Goal: Task Accomplishment & Management: Use online tool/utility

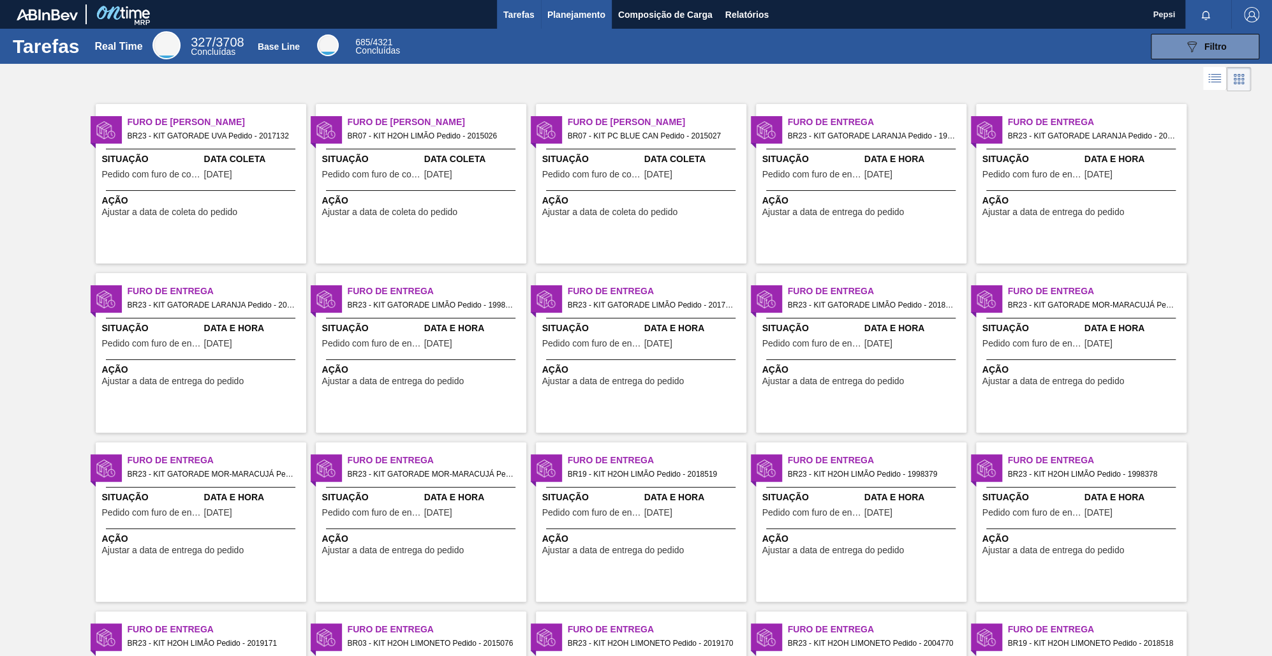
click at [552, 7] on span "Planejamento" at bounding box center [576, 14] width 58 height 15
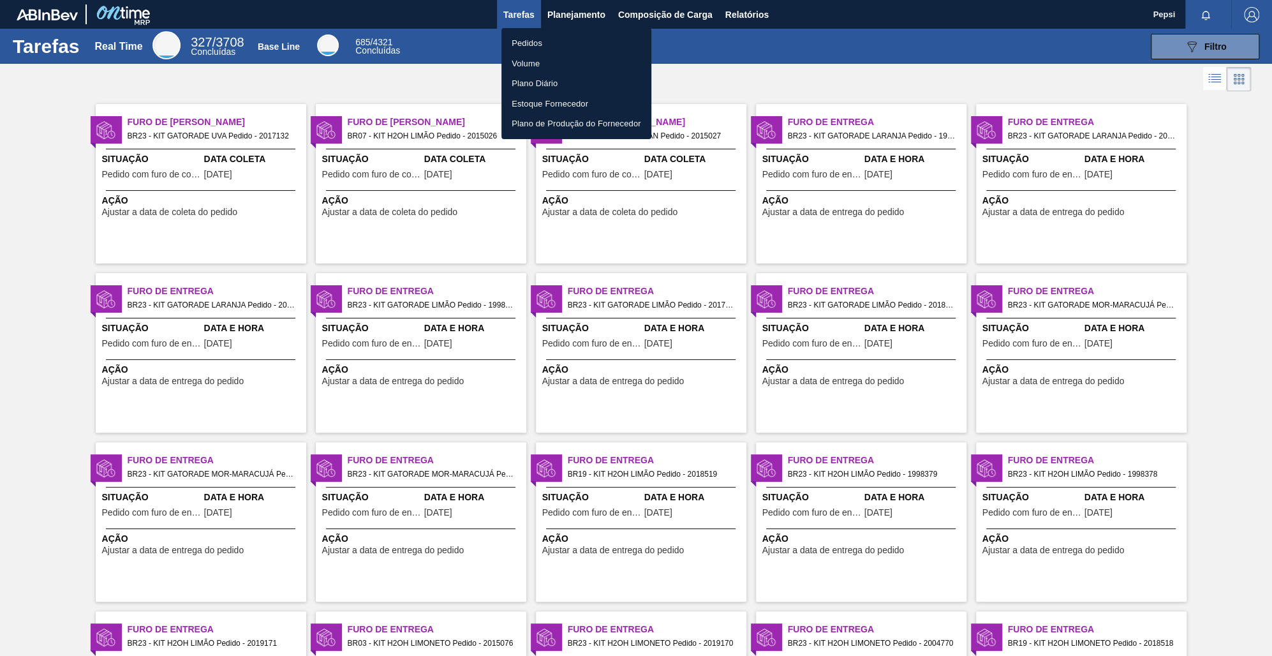
click at [542, 41] on li "Pedidos" at bounding box center [576, 43] width 150 height 20
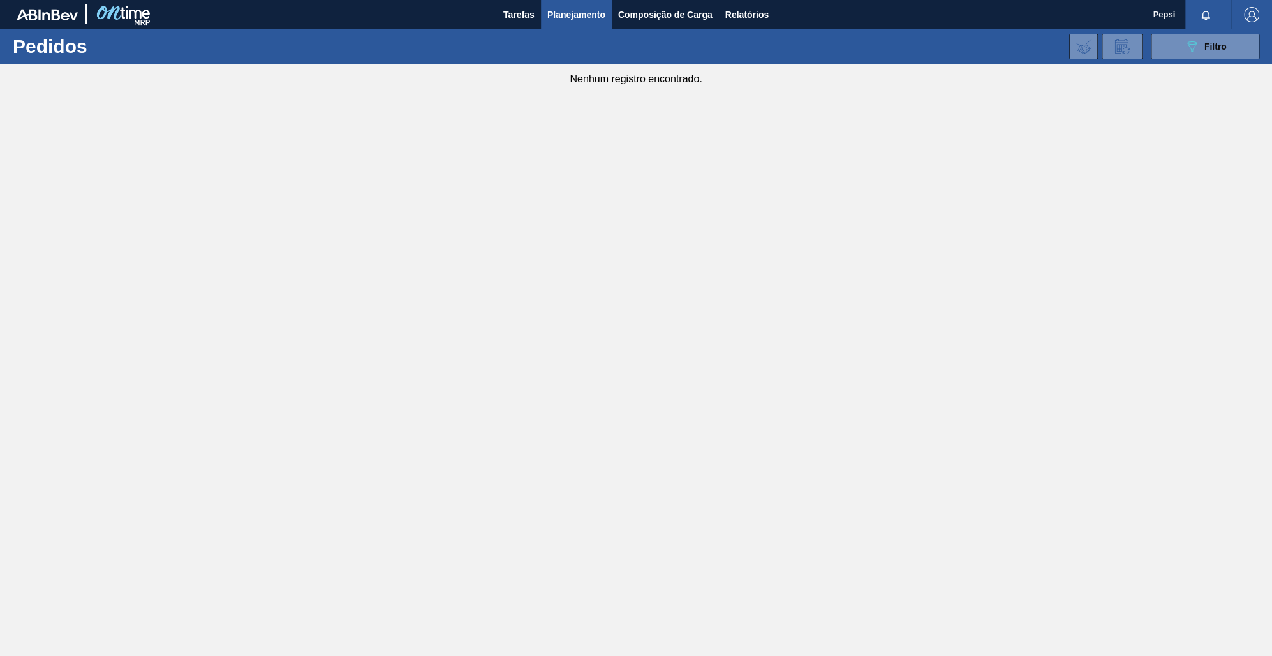
click at [809, 345] on main "Tarefas Planejamento Composição de Carga Relatórios Pepsi Marcar todas como lid…" at bounding box center [636, 328] width 1272 height 656
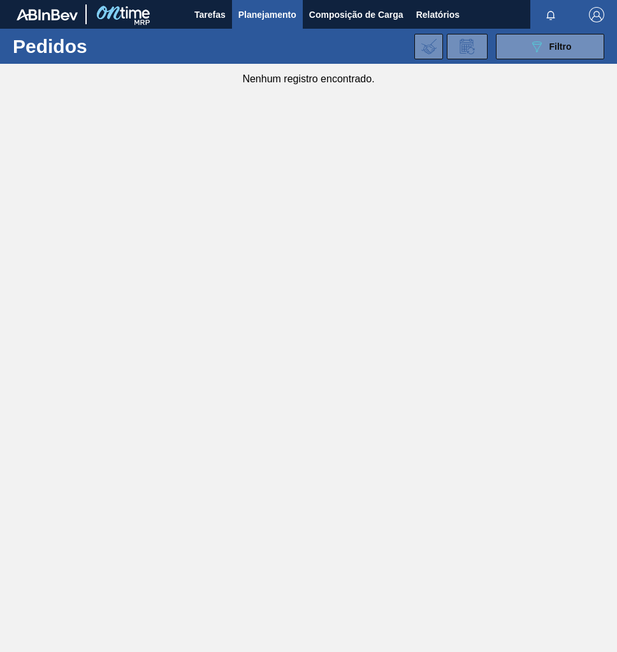
click at [117, 401] on main "Tarefas Planejamento Composição de Carga Relatórios Pepsi Marcar todas como lid…" at bounding box center [308, 326] width 617 height 652
click at [565, 50] on span "Filtro" at bounding box center [561, 46] width 22 height 10
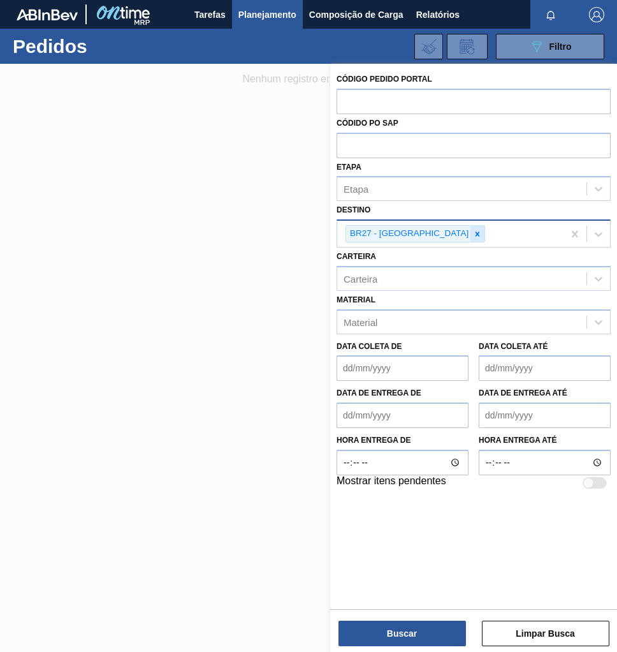
click at [473, 236] on icon at bounding box center [477, 234] width 9 height 9
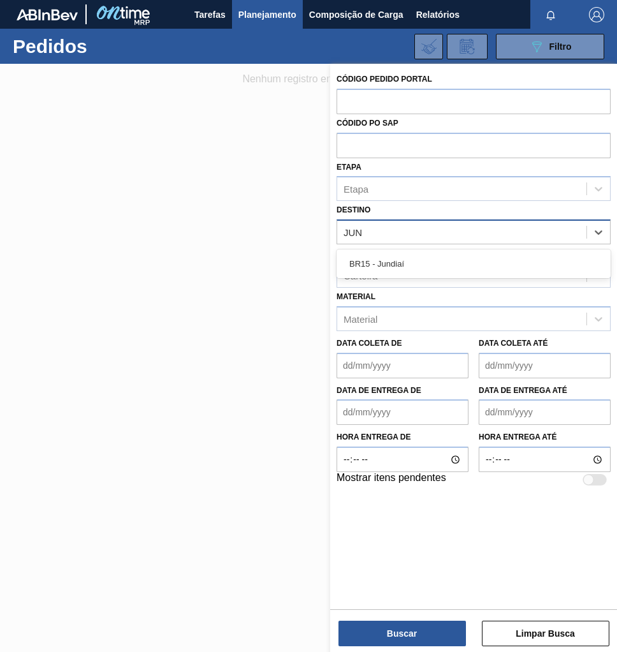
type input "JUND"
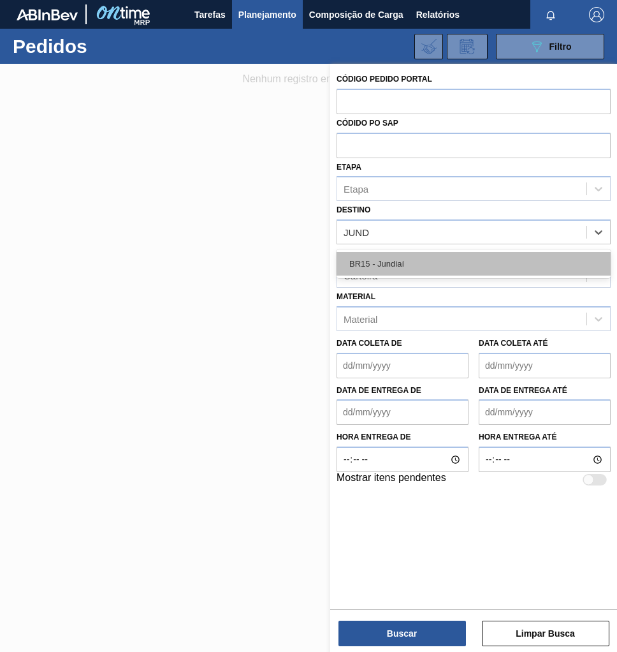
click at [396, 260] on div "BR15 - Jundiaí" at bounding box center [474, 264] width 274 height 24
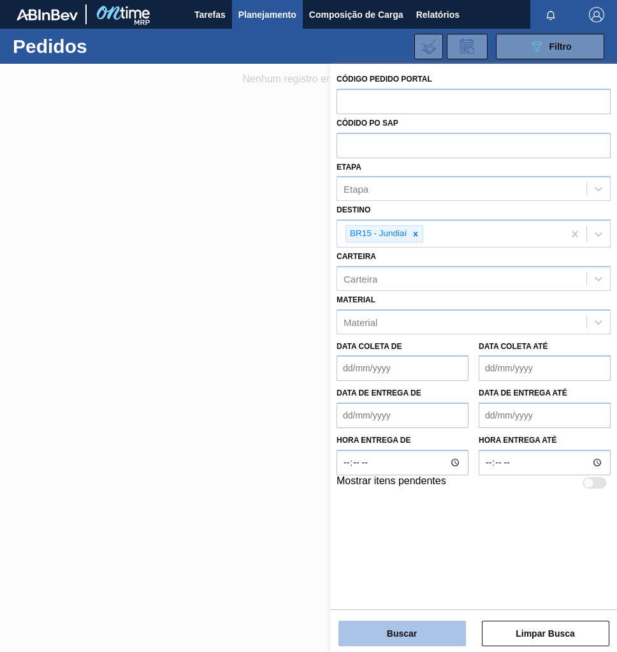
click at [417, 637] on button "Buscar" at bounding box center [403, 634] width 128 height 26
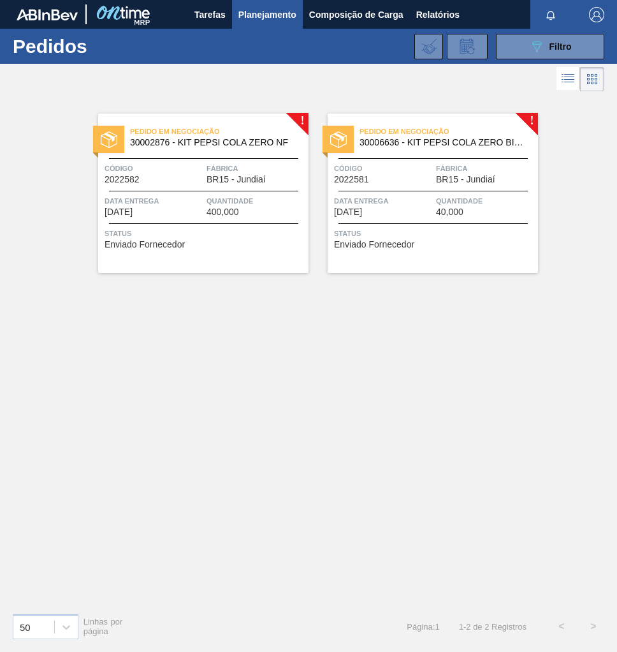
click at [478, 232] on span "Status" at bounding box center [434, 233] width 201 height 13
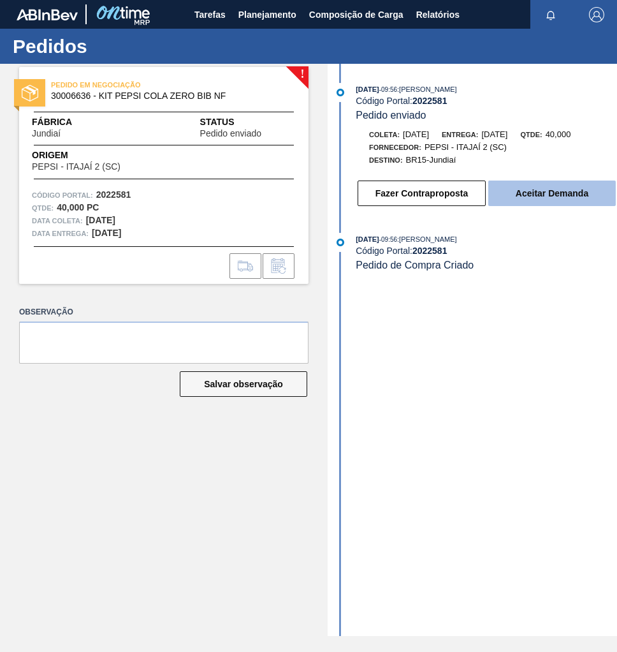
click at [551, 197] on button "Aceitar Demanda" at bounding box center [553, 194] width 128 height 26
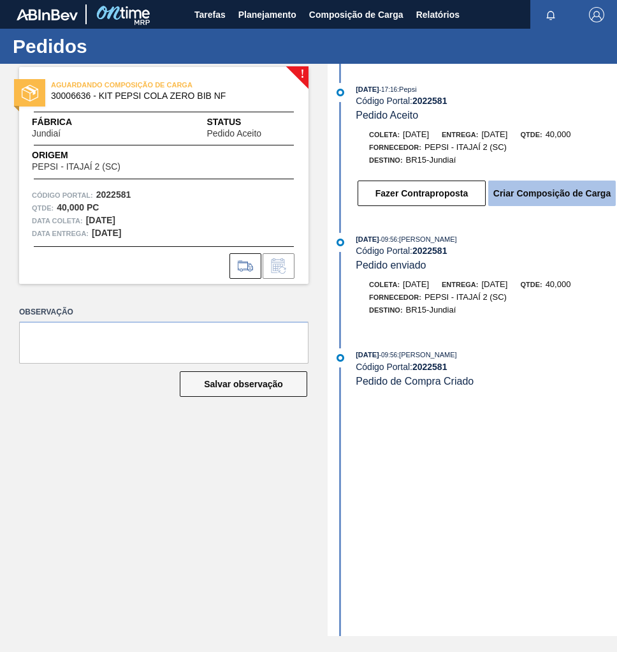
click at [590, 197] on button "Criar Composição de Carga" at bounding box center [553, 194] width 128 height 26
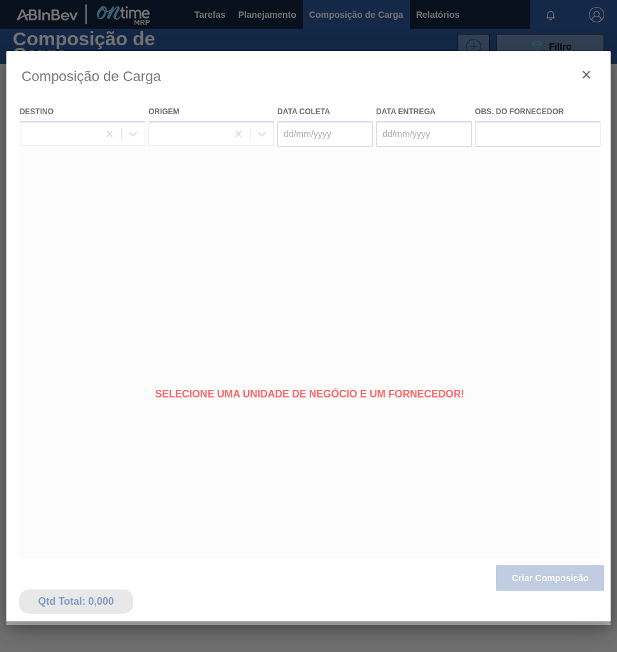
type coleta "[DATE]"
type entrega "05/09/2025"
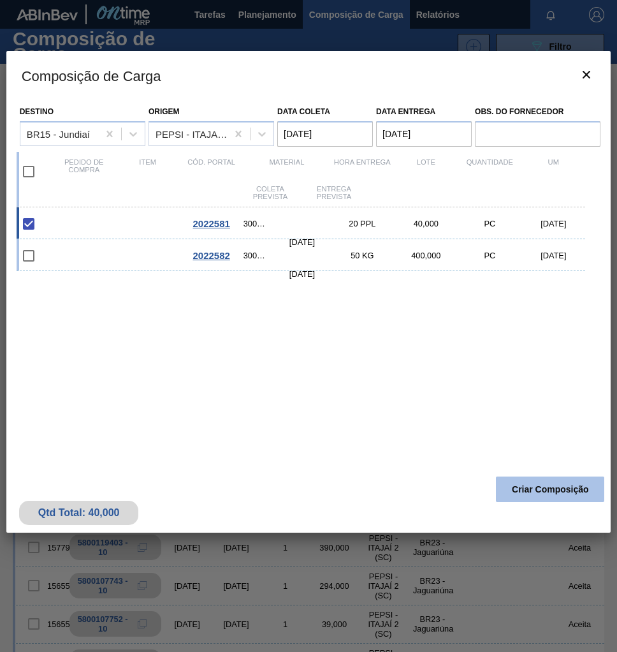
click at [543, 491] on button "Criar Composição" at bounding box center [550, 490] width 108 height 26
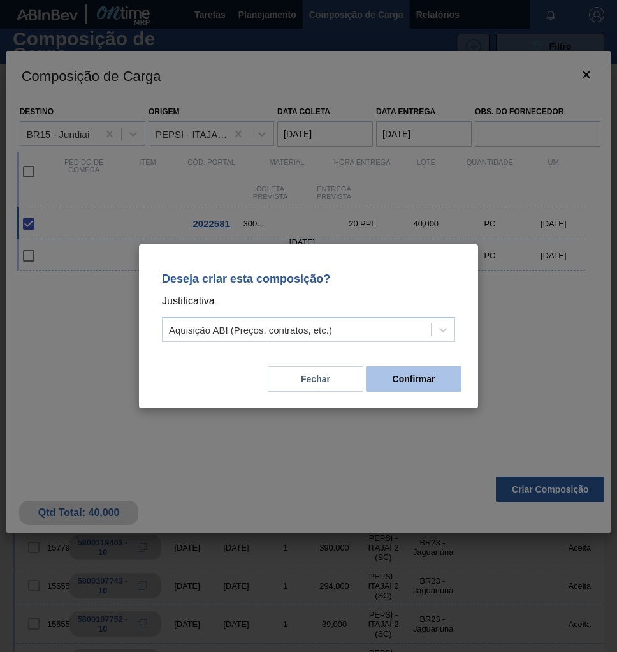
click at [443, 389] on button "Confirmar" at bounding box center [414, 379] width 96 height 26
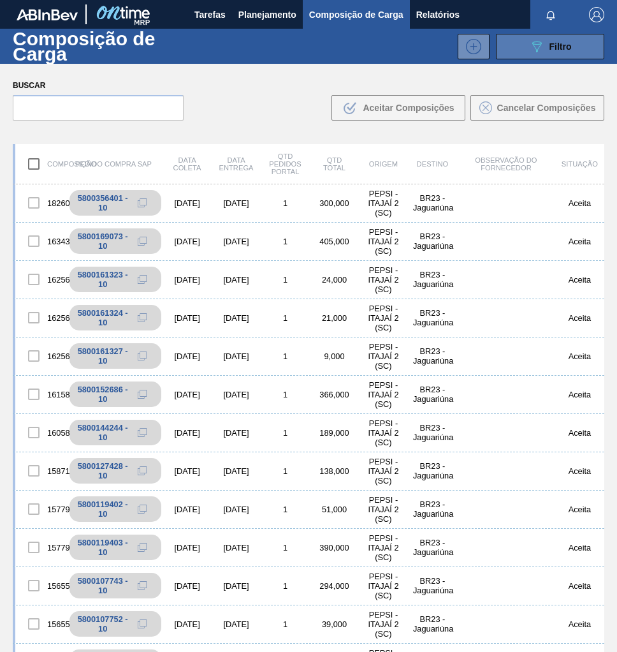
click at [562, 47] on span "Filtro" at bounding box center [561, 46] width 22 height 10
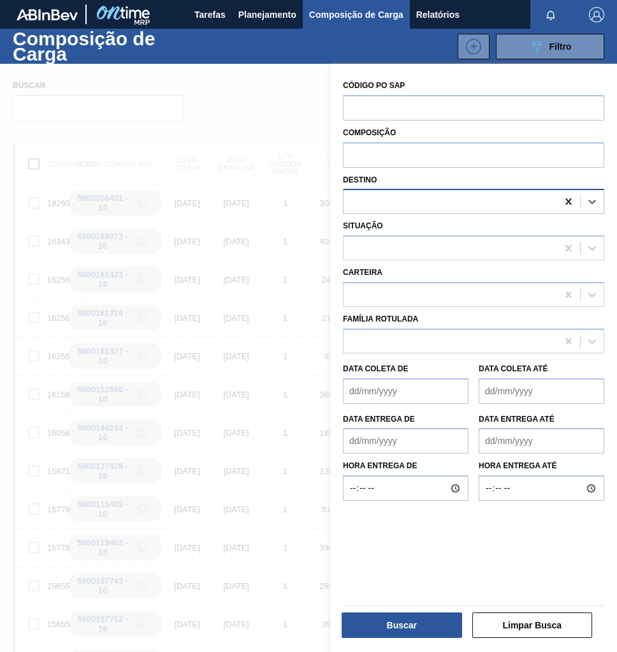
click at [566, 205] on icon at bounding box center [569, 201] width 13 height 13
type input "JUNDI"
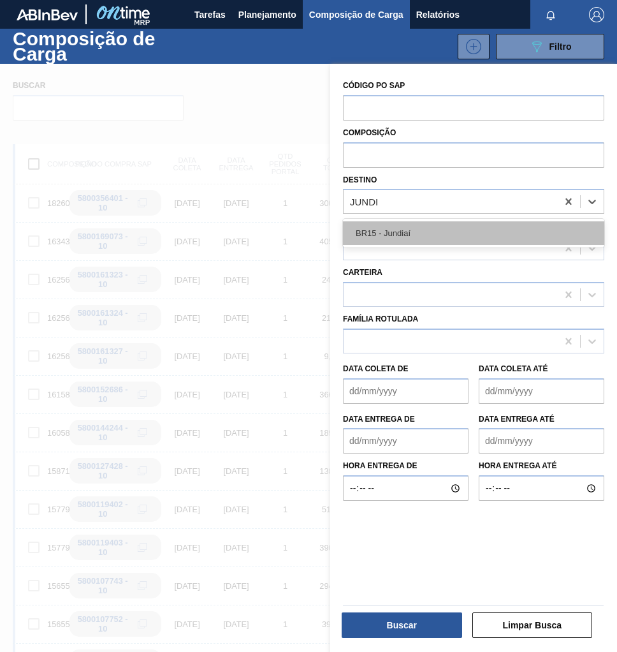
click at [470, 225] on div "BR15 - Jundiaí" at bounding box center [474, 233] width 262 height 24
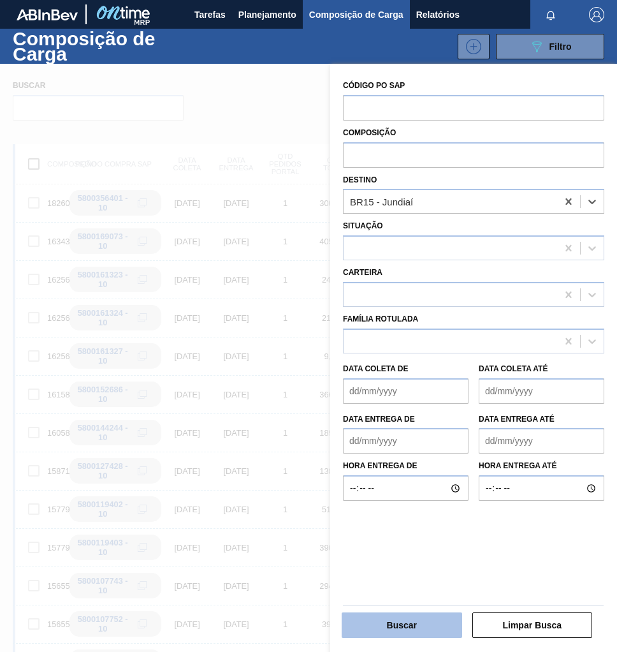
click at [394, 618] on button "Buscar" at bounding box center [402, 625] width 121 height 26
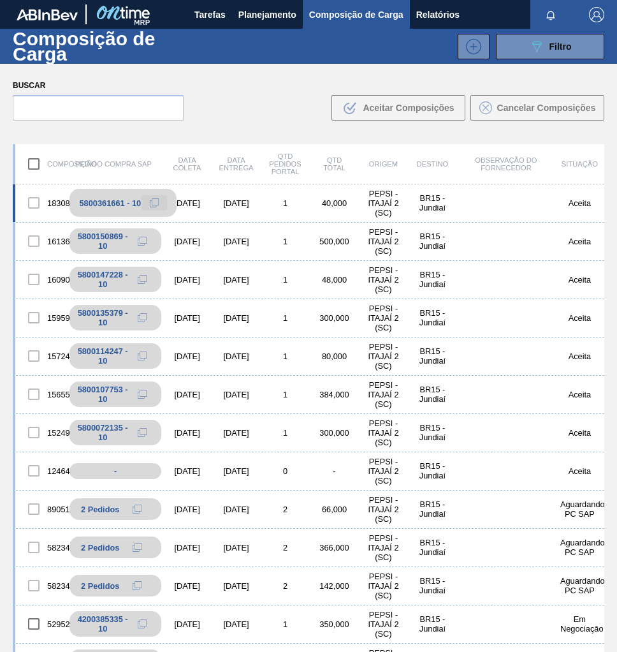
click at [153, 202] on icon at bounding box center [154, 202] width 9 height 9
click at [266, 12] on span "Planejamento" at bounding box center [268, 14] width 58 height 15
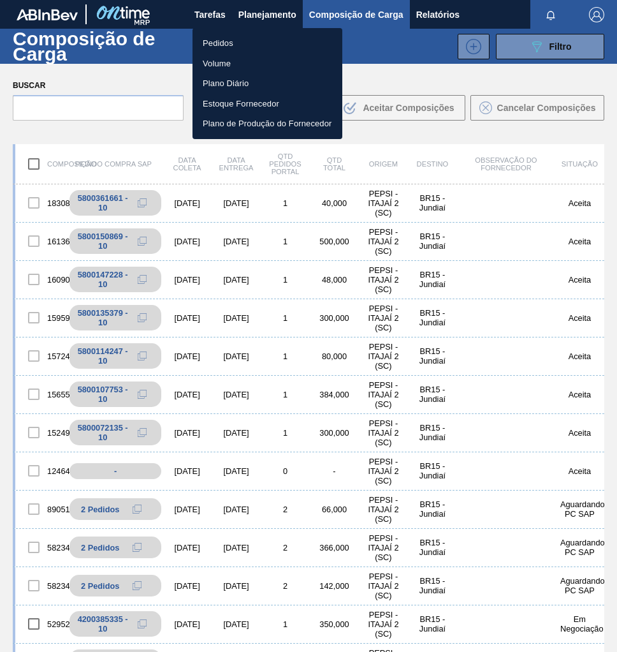
click at [212, 43] on li "Pedidos" at bounding box center [268, 43] width 150 height 20
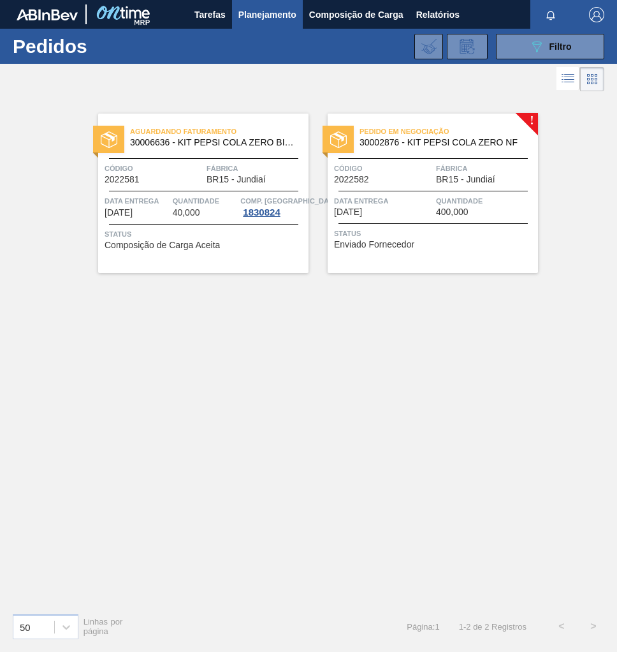
click at [477, 213] on div "Quantidade 400,000" at bounding box center [485, 206] width 99 height 22
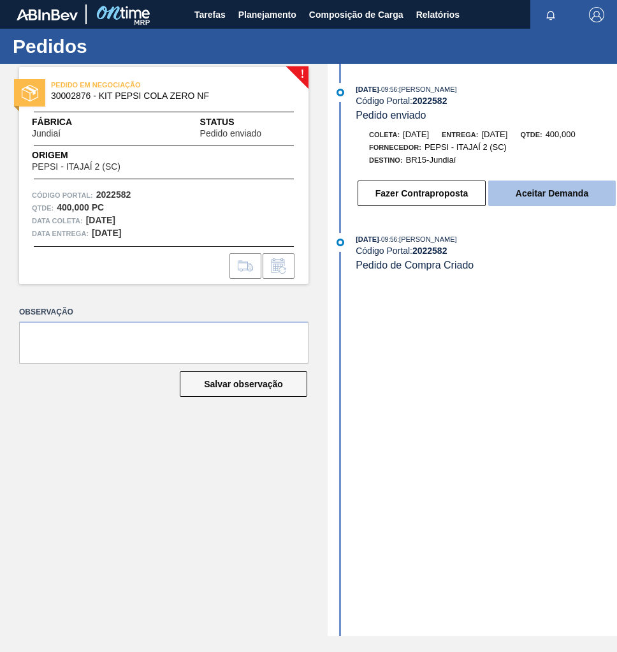
click at [536, 200] on button "Aceitar Demanda" at bounding box center [553, 194] width 128 height 26
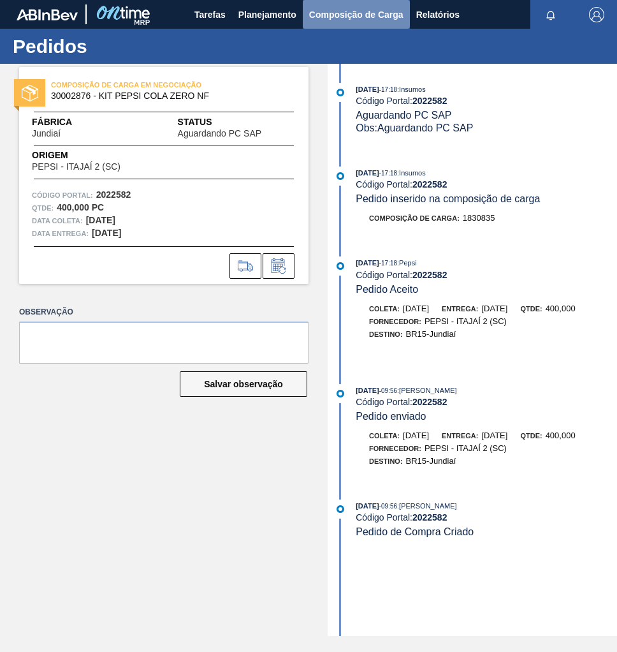
click at [371, 13] on span "Composição de Carga" at bounding box center [356, 14] width 94 height 15
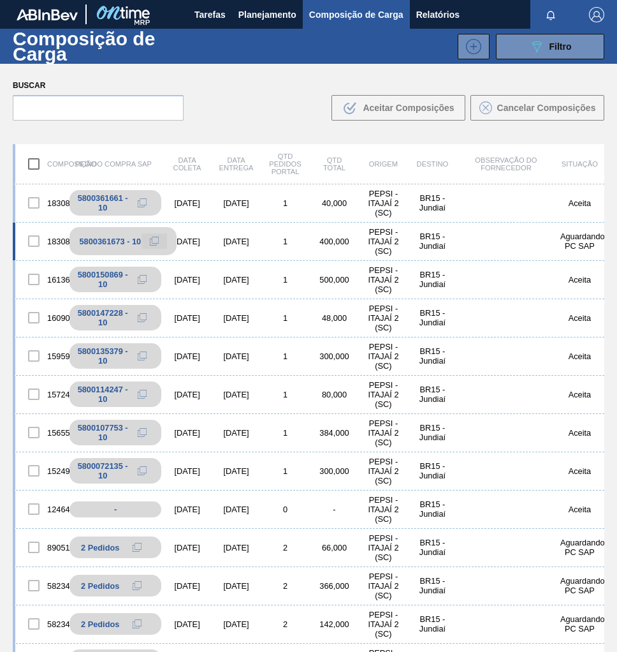
click at [154, 243] on icon at bounding box center [154, 241] width 4 height 5
click at [253, 19] on span "Planejamento" at bounding box center [268, 14] width 58 height 15
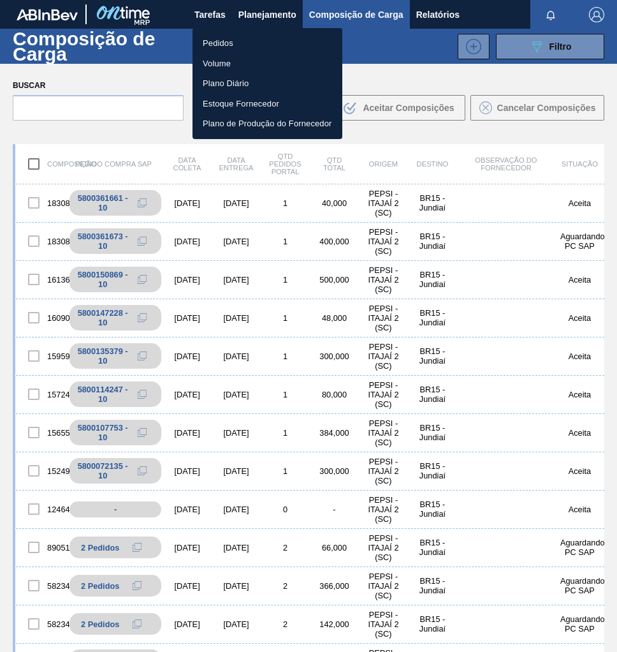
click at [233, 39] on li "Pedidos" at bounding box center [268, 43] width 150 height 20
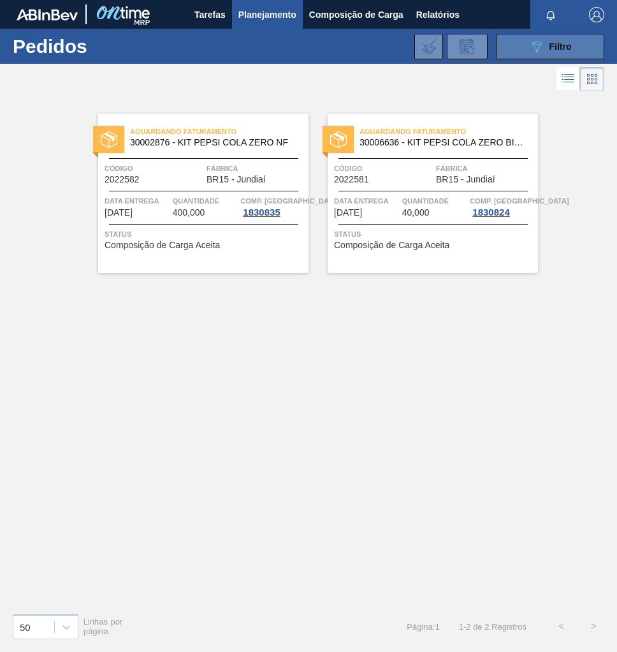
click at [568, 50] on span "Filtro" at bounding box center [561, 46] width 22 height 10
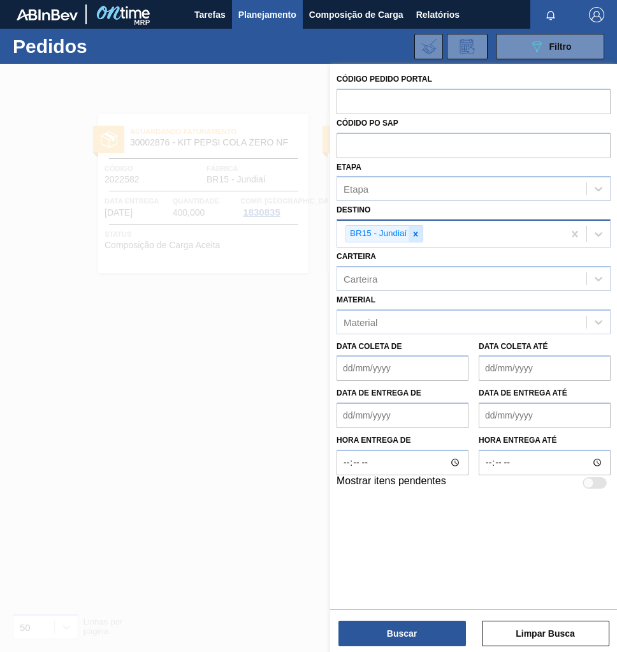
click at [412, 233] on icon at bounding box center [415, 234] width 9 height 9
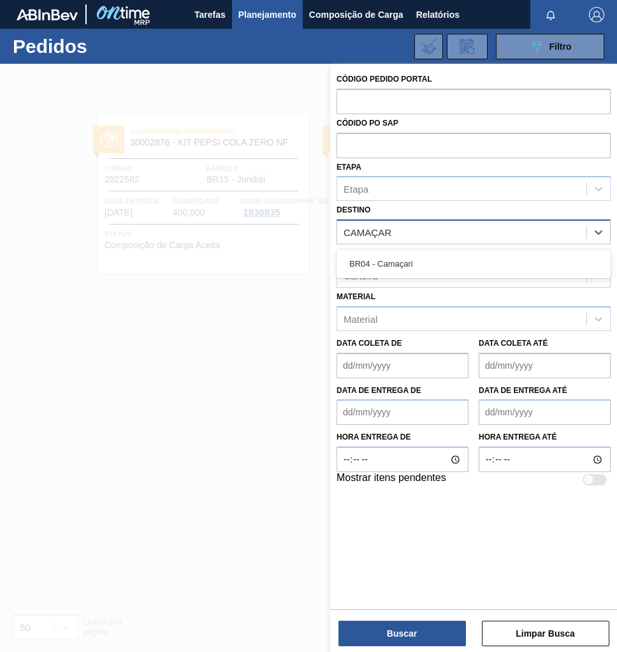
type input "CAMAÇARI"
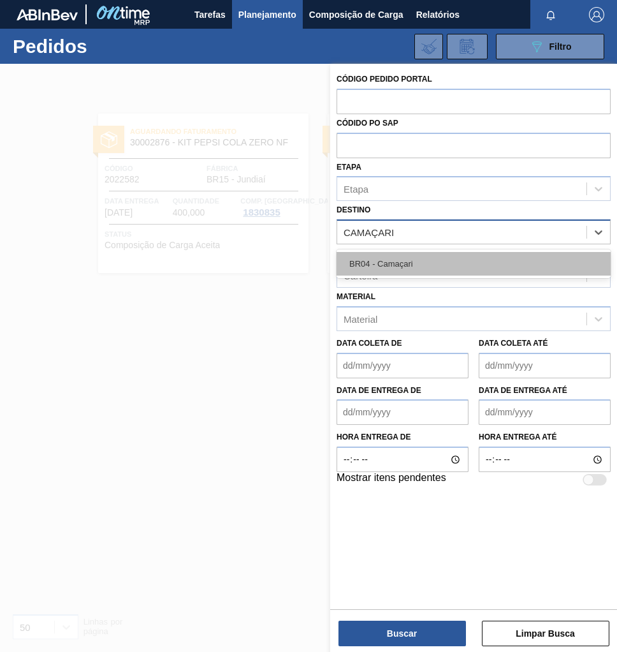
click at [406, 269] on div "BR04 - Camaçari" at bounding box center [474, 264] width 274 height 24
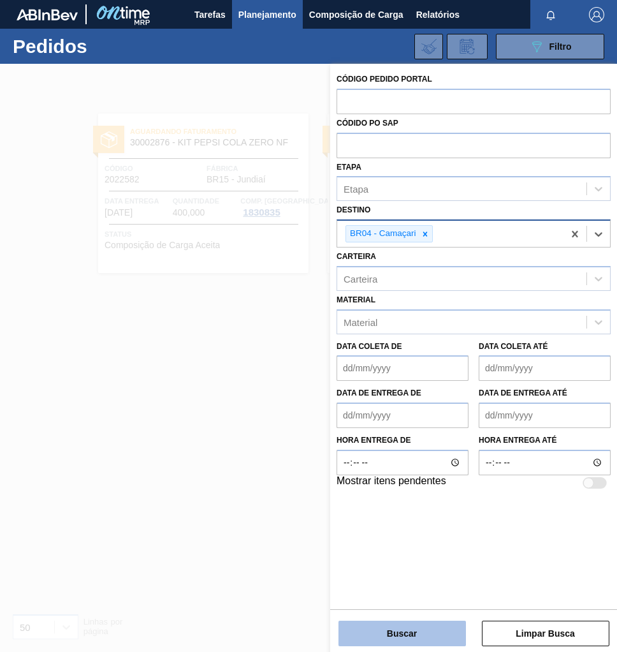
click at [412, 638] on button "Buscar" at bounding box center [403, 634] width 128 height 26
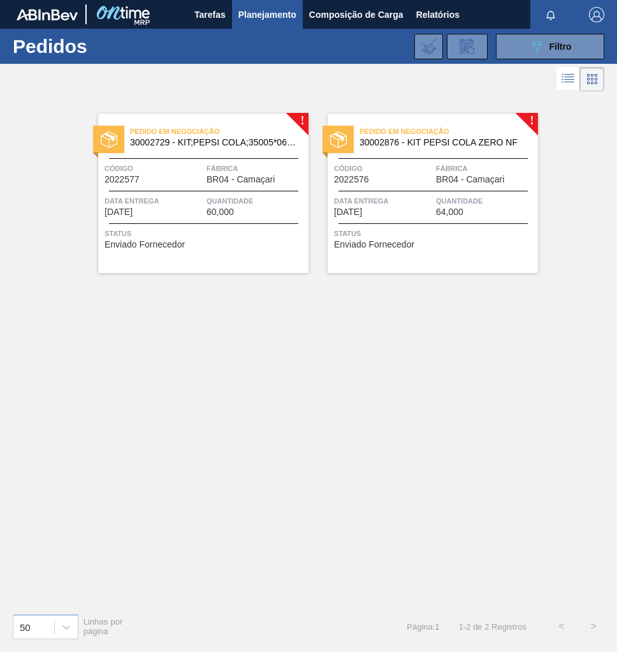
click at [435, 176] on div "Código 2022576 Fábrica BR04 - Camaçari" at bounding box center [433, 173] width 211 height 22
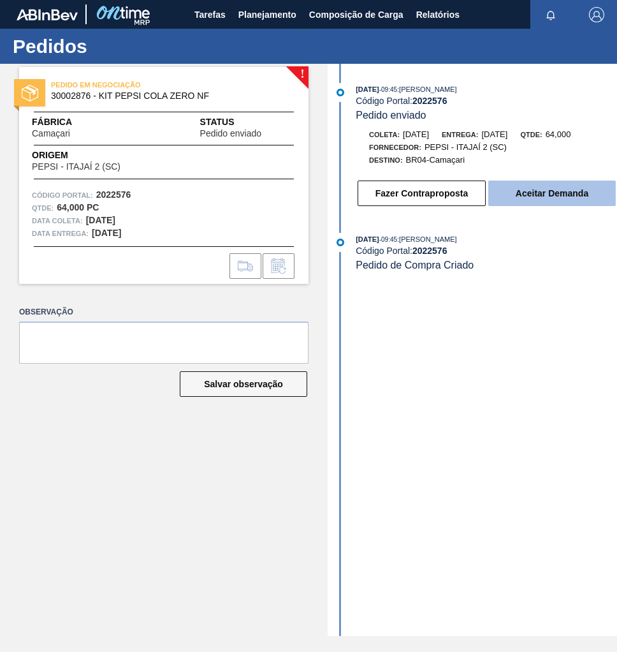
click at [544, 204] on button "Aceitar Demanda" at bounding box center [553, 194] width 128 height 26
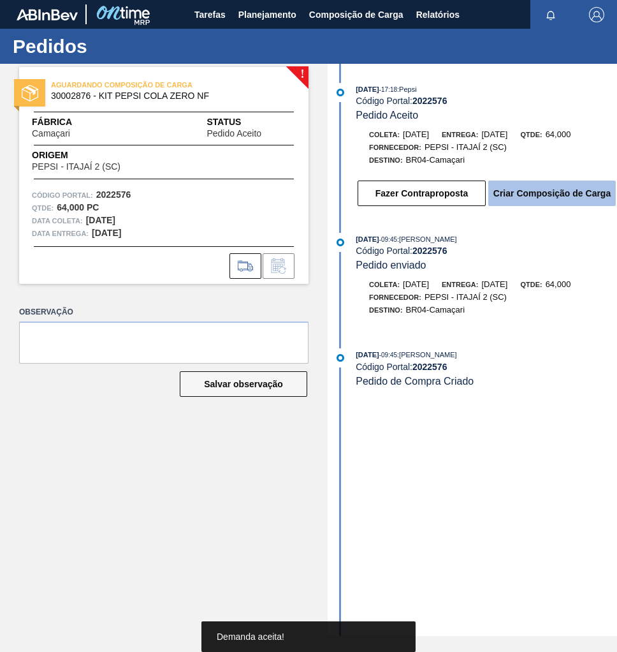
click at [562, 200] on button "Criar Composição de Carga" at bounding box center [553, 194] width 128 height 26
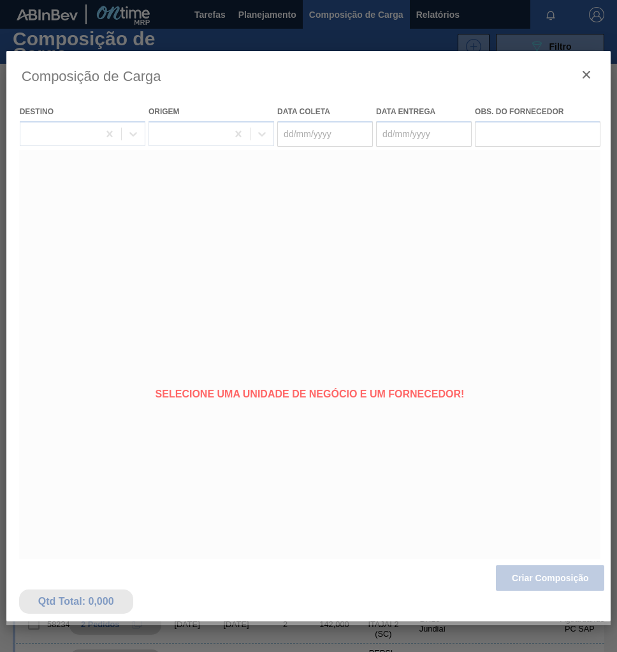
type coleta "[DATE]"
type entrega "09/09/2025"
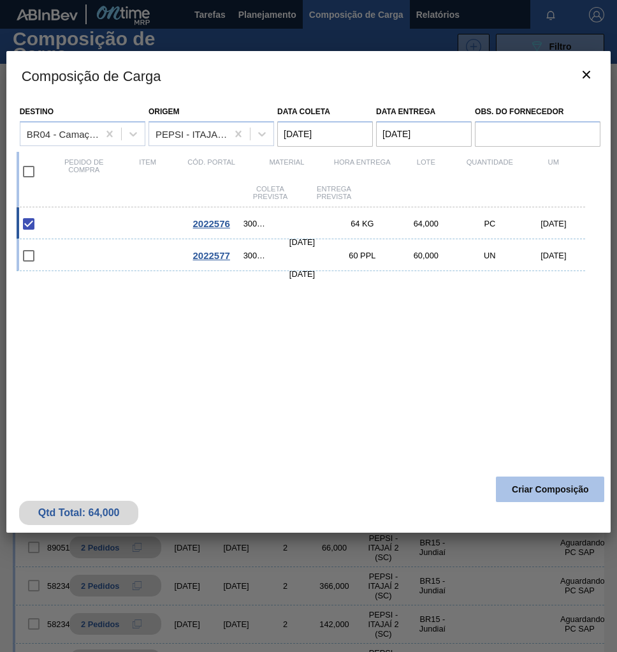
click at [544, 491] on button "Criar Composição" at bounding box center [550, 490] width 108 height 26
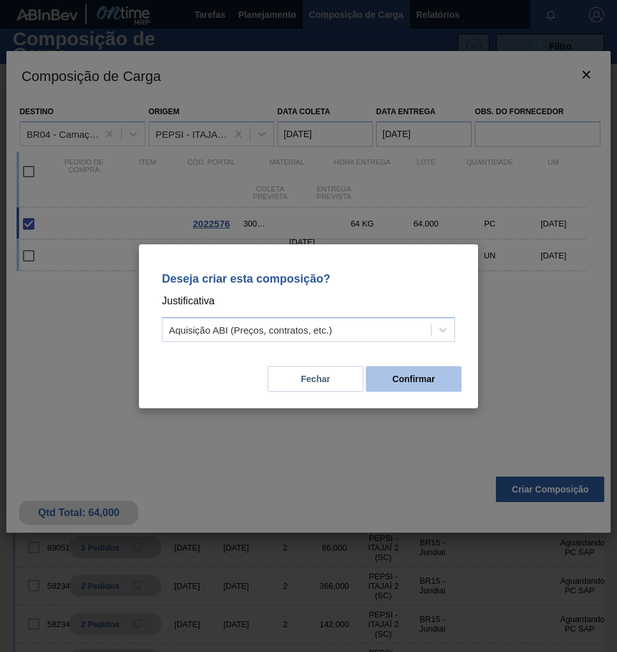
click at [419, 384] on button "Confirmar" at bounding box center [414, 379] width 96 height 26
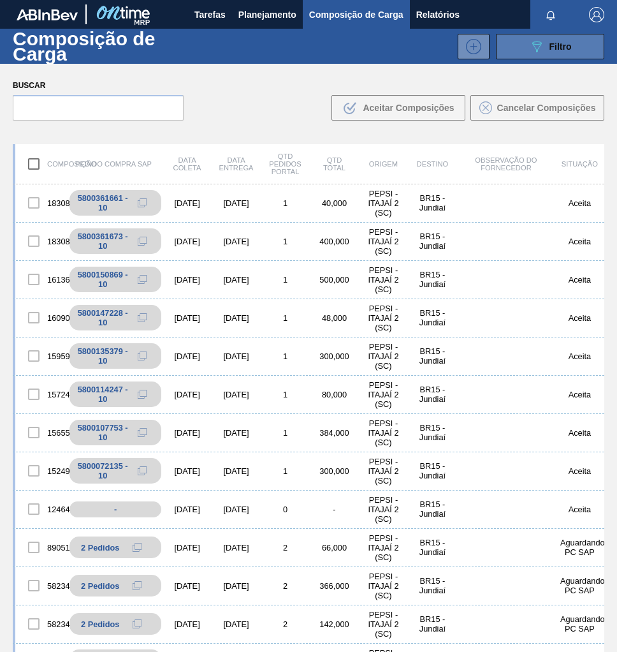
click at [556, 40] on div "089F7B8B-B2A5-4AFE-B5C0-19BA573D28AC Filtro" at bounding box center [550, 46] width 43 height 15
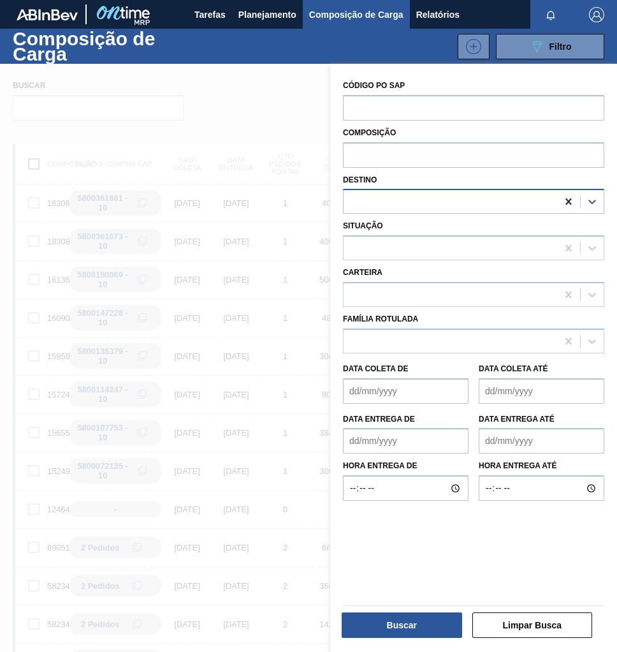
click at [570, 198] on icon at bounding box center [569, 201] width 6 height 6
type input "CAMAÇA"
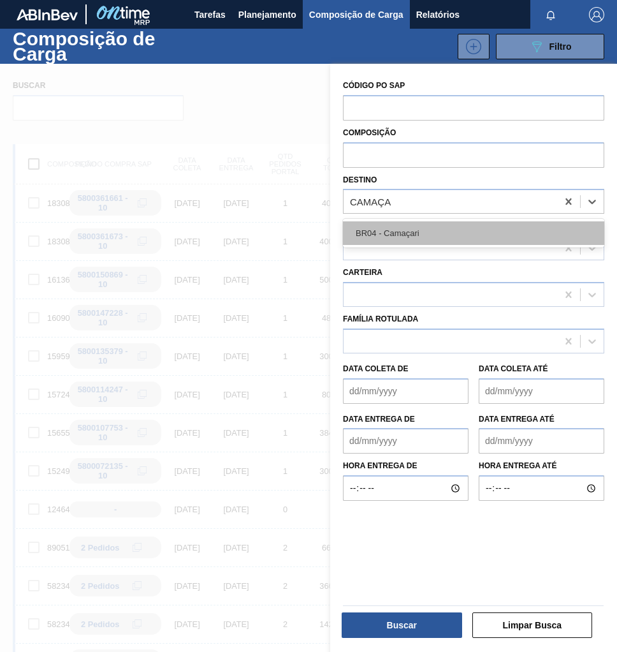
click at [447, 223] on div "BR04 - Camaçari" at bounding box center [474, 233] width 262 height 24
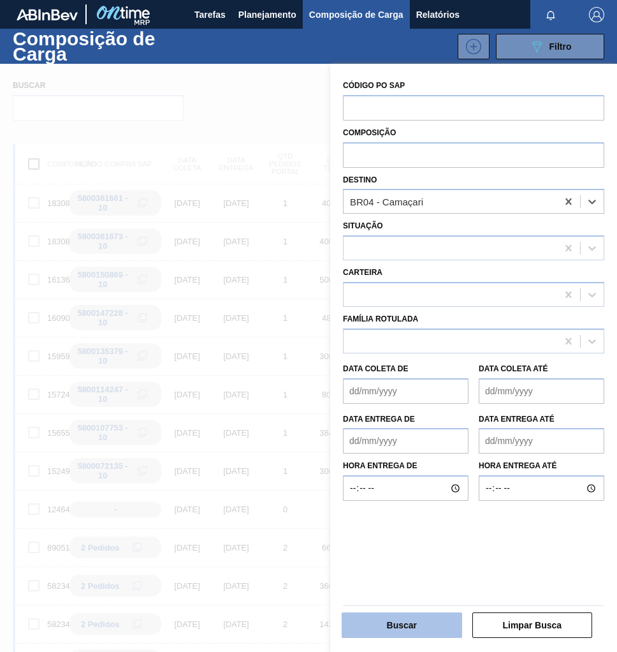
click at [440, 617] on button "Buscar" at bounding box center [402, 625] width 121 height 26
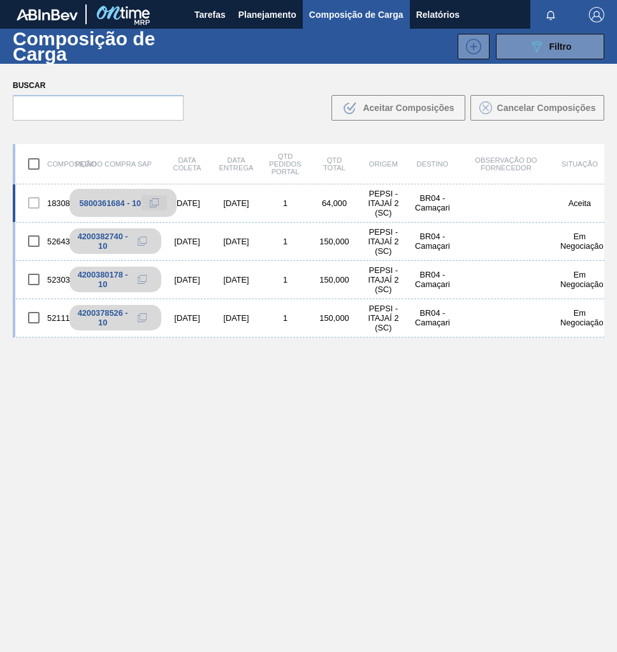
click at [148, 201] on button at bounding box center [155, 202] width 26 height 15
click at [157, 203] on icon at bounding box center [154, 202] width 9 height 9
drag, startPoint x: 332, startPoint y: 469, endPoint x: 333, endPoint y: 462, distance: 7.0
click at [333, 466] on div "1830847 5800361684 - 10 03/09/2025 09/09/2025 1 64,000 PEPSI - ITAJAÍ 2 (SC) BR…" at bounding box center [309, 448] width 592 height 528
click at [452, 468] on div "1830847 5800361684 - 10 03/09/2025 09/09/2025 1 64,000 PEPSI - ITAJAÍ 2 (SC) BR…" at bounding box center [309, 448] width 592 height 528
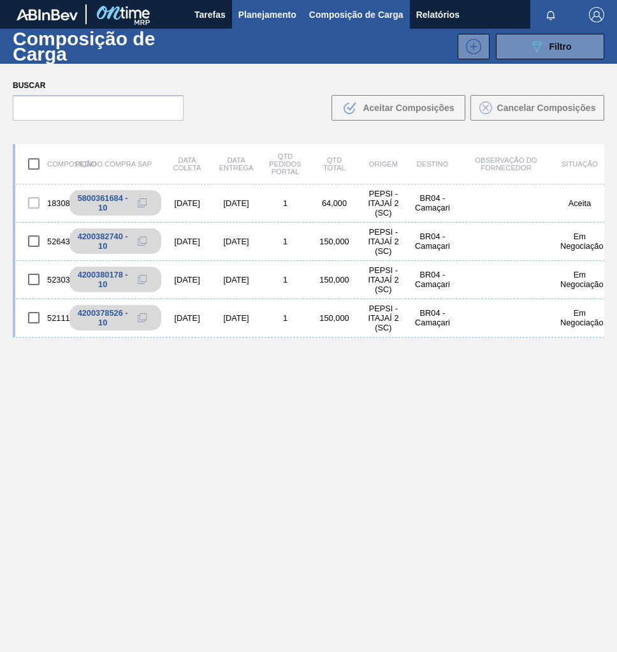
click at [266, 8] on span "Planejamento" at bounding box center [268, 14] width 58 height 15
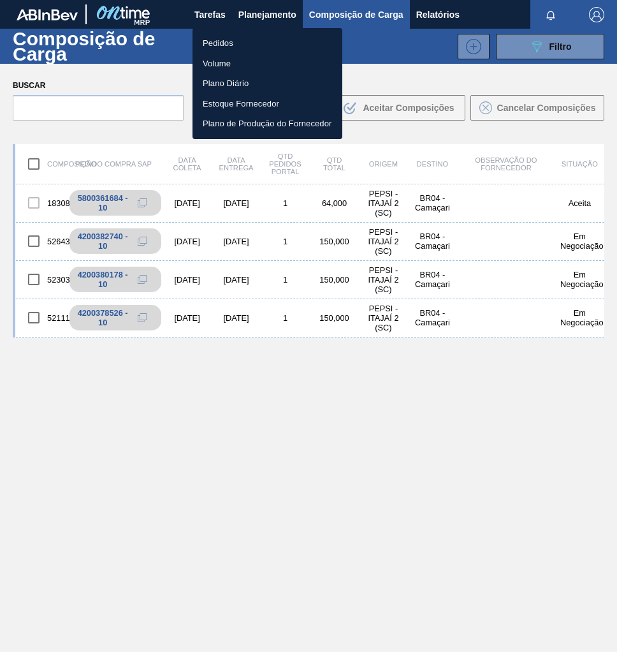
click at [214, 44] on li "Pedidos" at bounding box center [268, 43] width 150 height 20
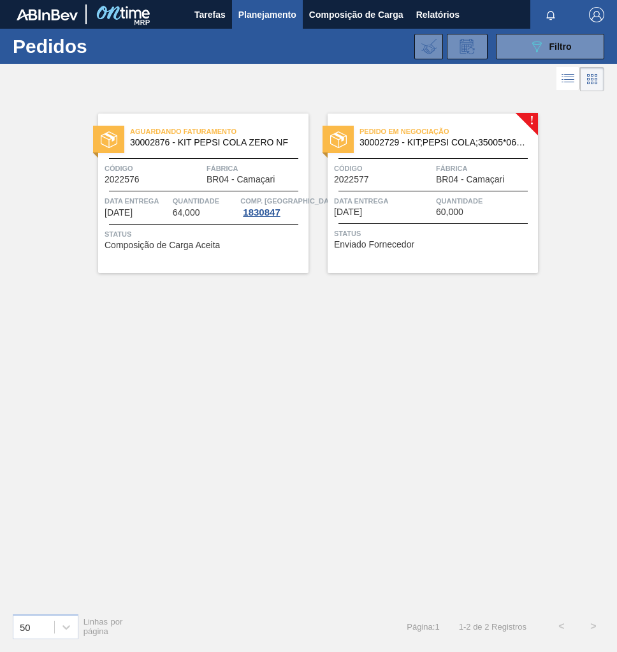
click at [452, 236] on span "Status" at bounding box center [434, 233] width 201 height 13
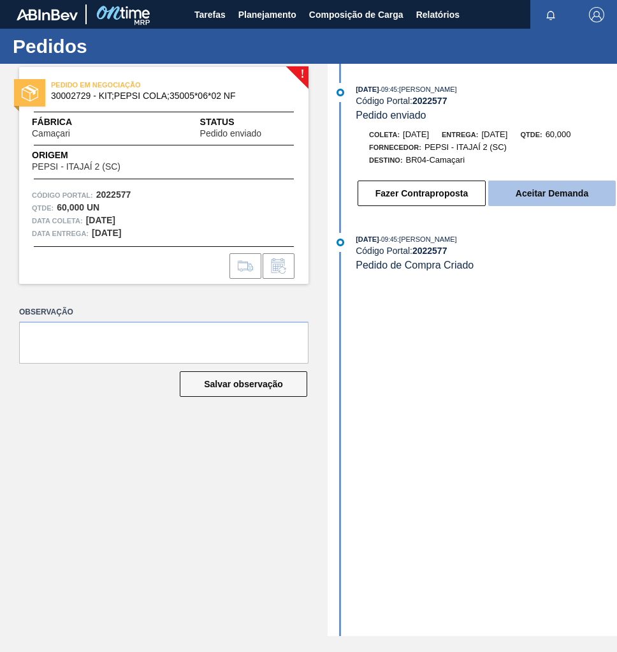
click at [519, 201] on button "Aceitar Demanda" at bounding box center [553, 194] width 128 height 26
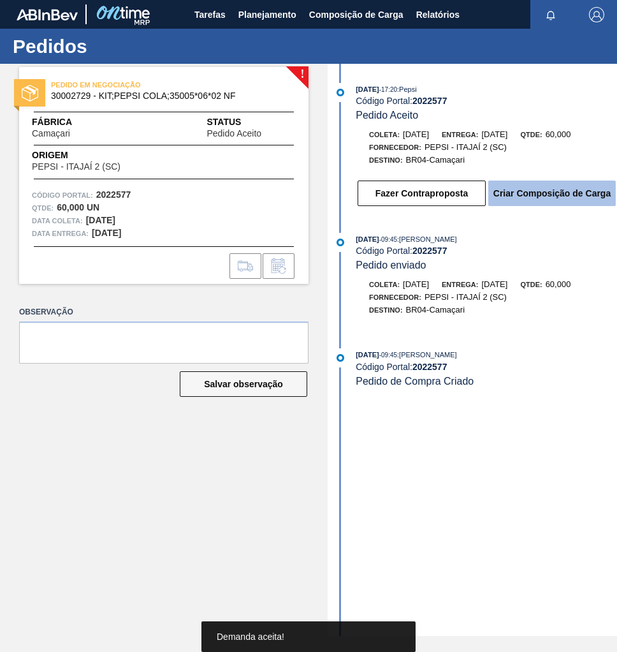
click at [562, 206] on button "Criar Composição de Carga" at bounding box center [553, 194] width 128 height 26
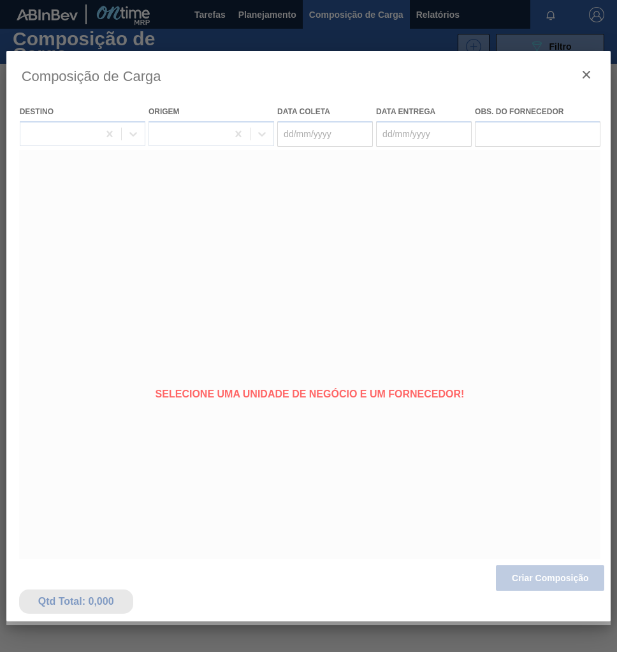
type coleta "[DATE]"
type entrega "[DATE]"
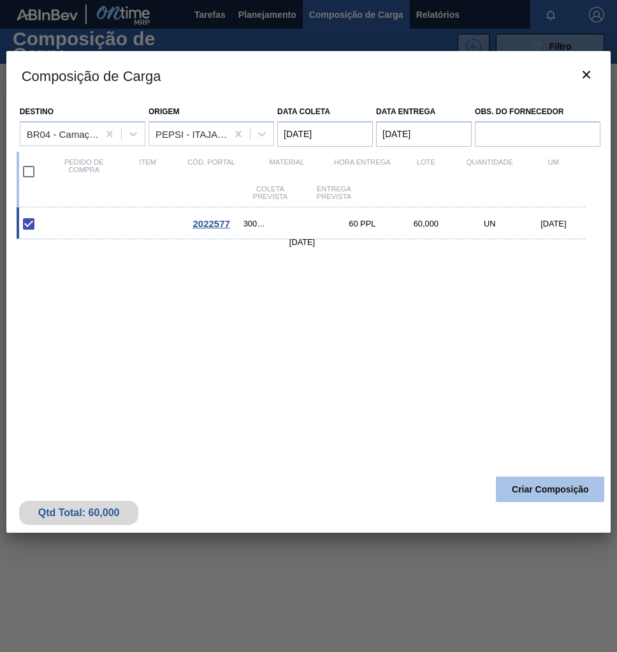
click at [538, 498] on button "Criar Composição" at bounding box center [550, 490] width 108 height 26
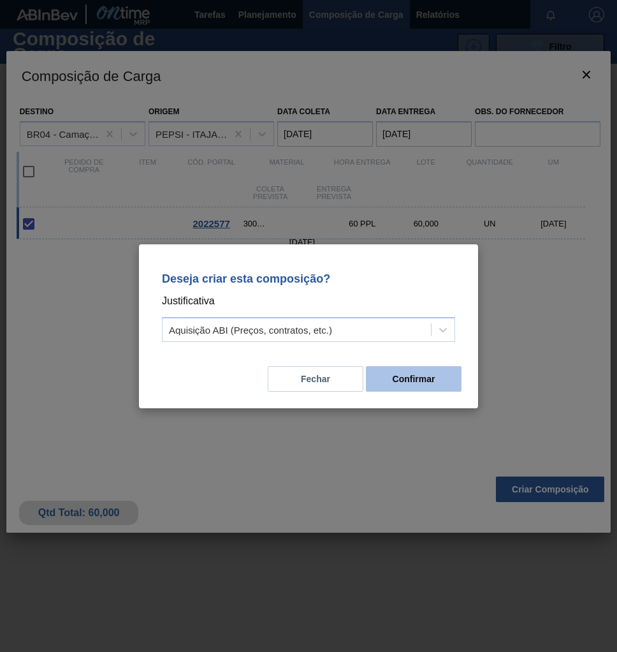
click at [434, 385] on button "Confirmar" at bounding box center [414, 379] width 96 height 26
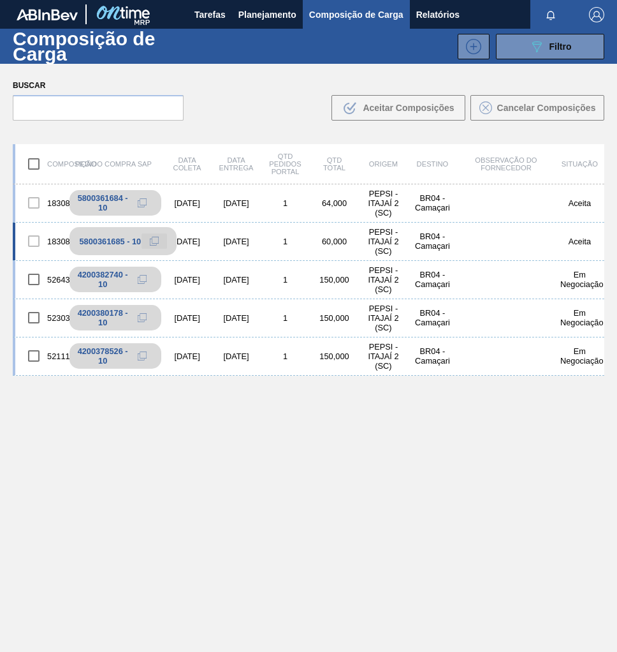
click at [154, 243] on icon at bounding box center [154, 241] width 9 height 9
click at [271, 19] on span "Planejamento" at bounding box center [268, 14] width 58 height 15
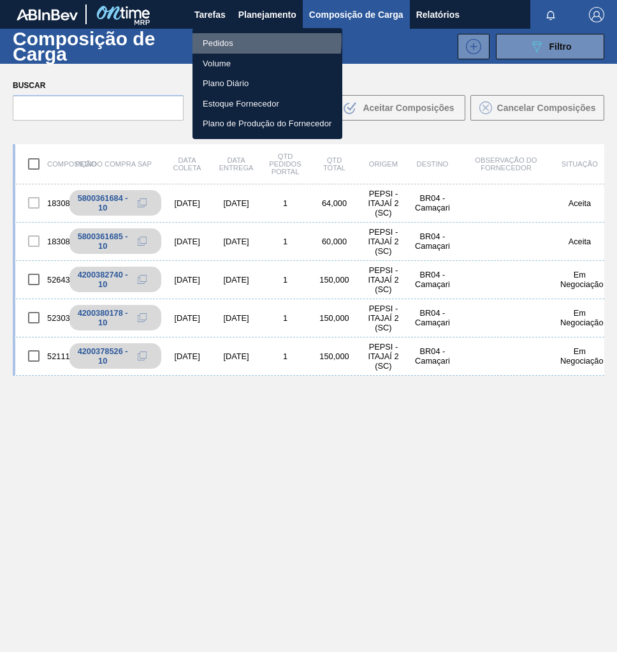
click at [228, 40] on li "Pedidos" at bounding box center [268, 43] width 150 height 20
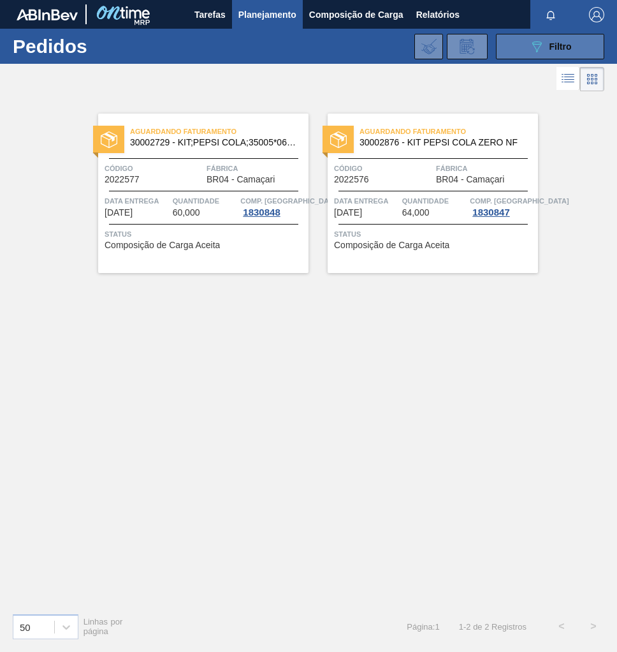
click at [565, 47] on span "Filtro" at bounding box center [561, 46] width 22 height 10
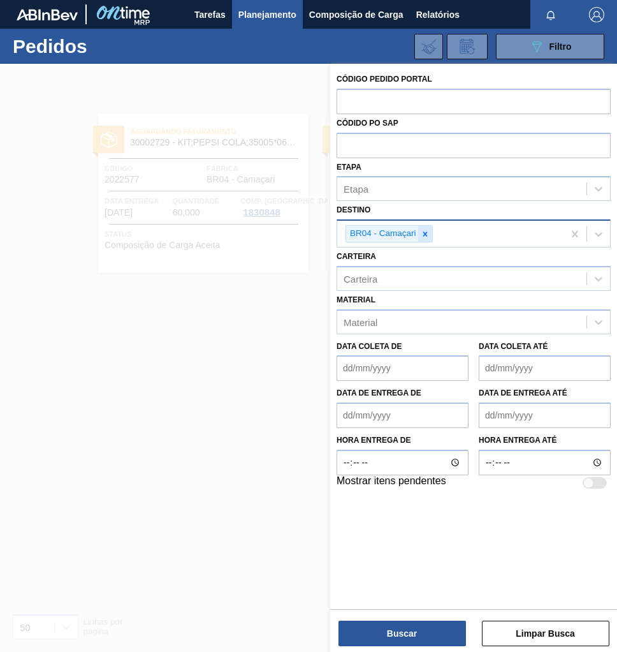
click at [431, 235] on div at bounding box center [425, 234] width 14 height 16
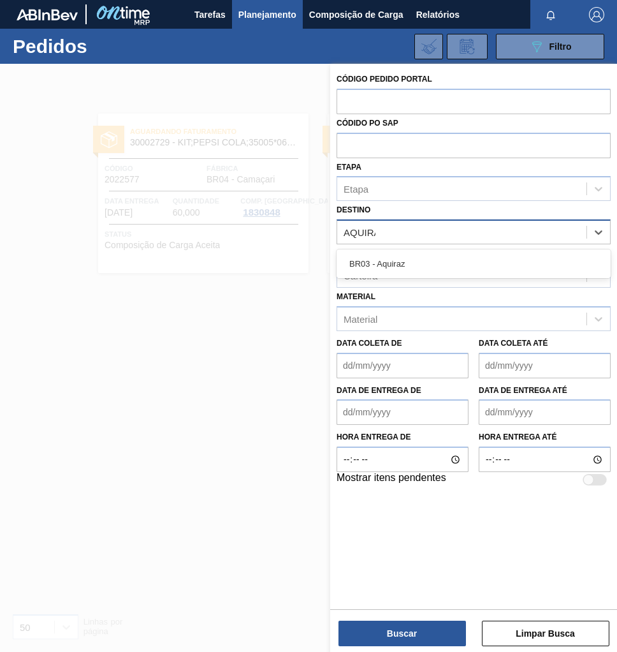
type input "AQUIRAZ"
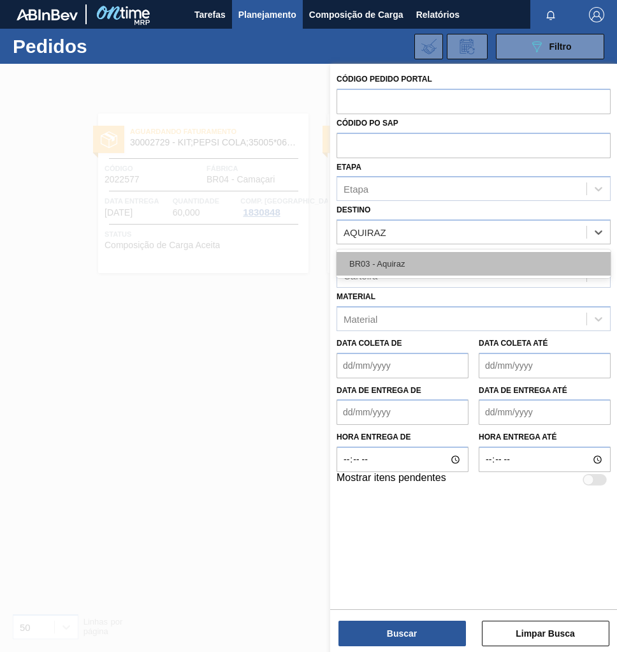
click at [427, 270] on div "BR03 - Aquiraz" at bounding box center [474, 264] width 274 height 24
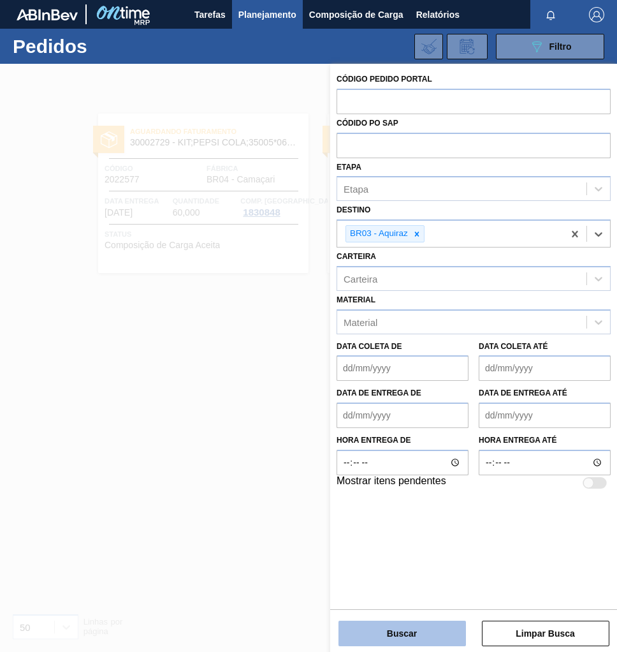
click at [427, 632] on button "Buscar" at bounding box center [403, 634] width 128 height 26
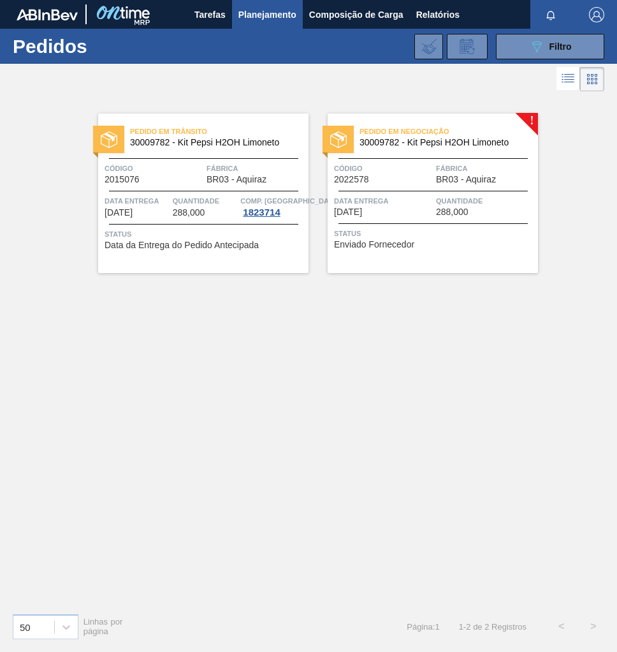
click at [415, 169] on span "Código" at bounding box center [383, 168] width 99 height 13
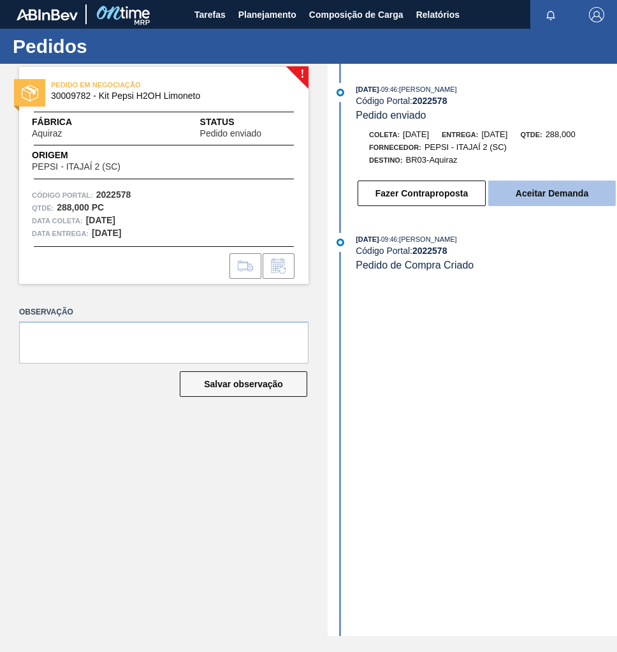
click at [540, 191] on button "Aceitar Demanda" at bounding box center [553, 194] width 128 height 26
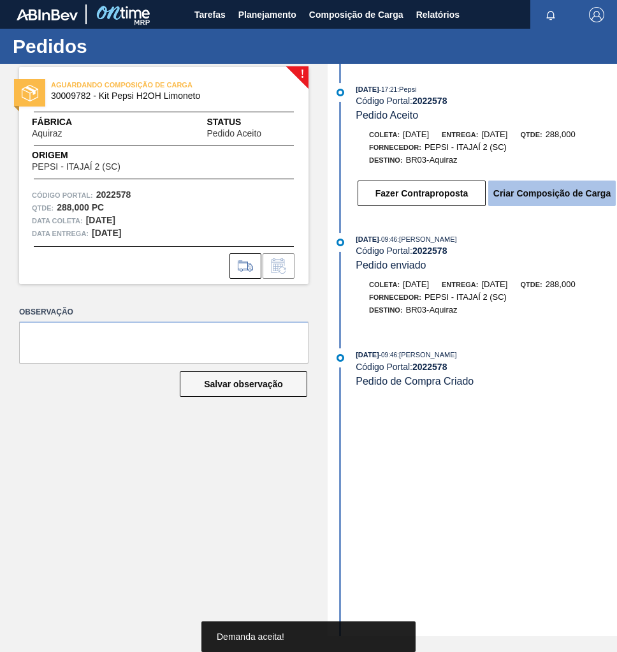
click at [567, 200] on button "Criar Composição de Carga" at bounding box center [553, 194] width 128 height 26
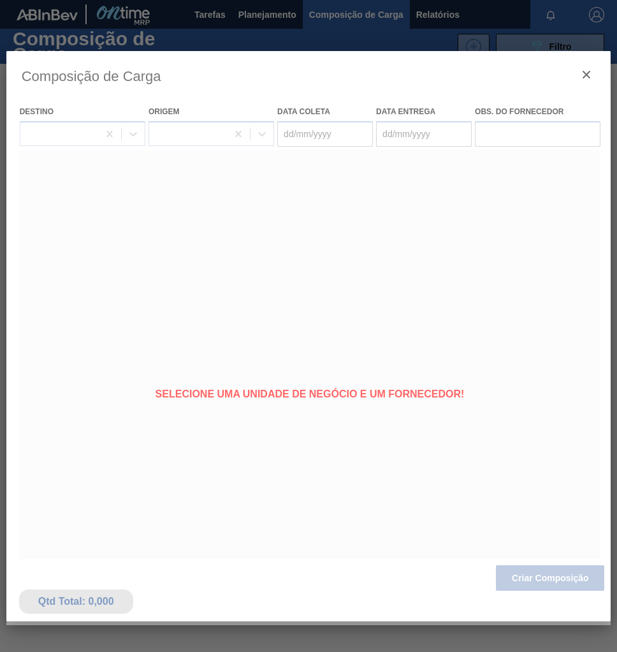
type coleta "[DATE]"
type entrega "[DATE]"
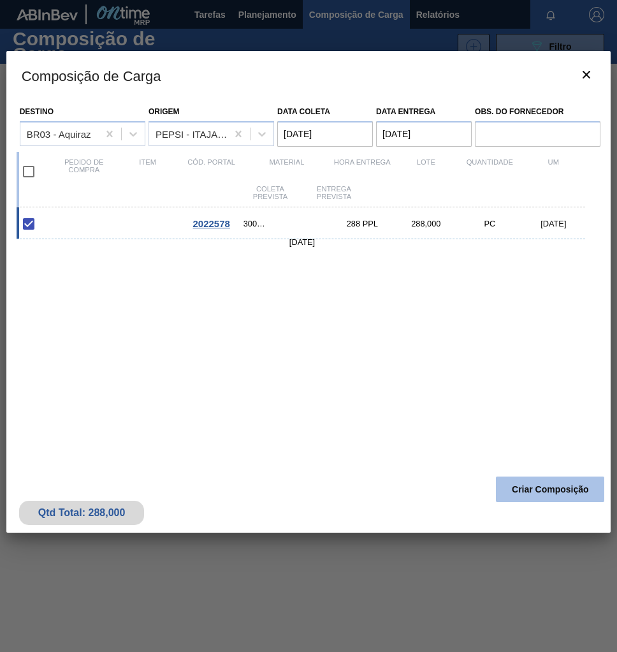
click at [521, 485] on button "Criar Composição" at bounding box center [550, 490] width 108 height 26
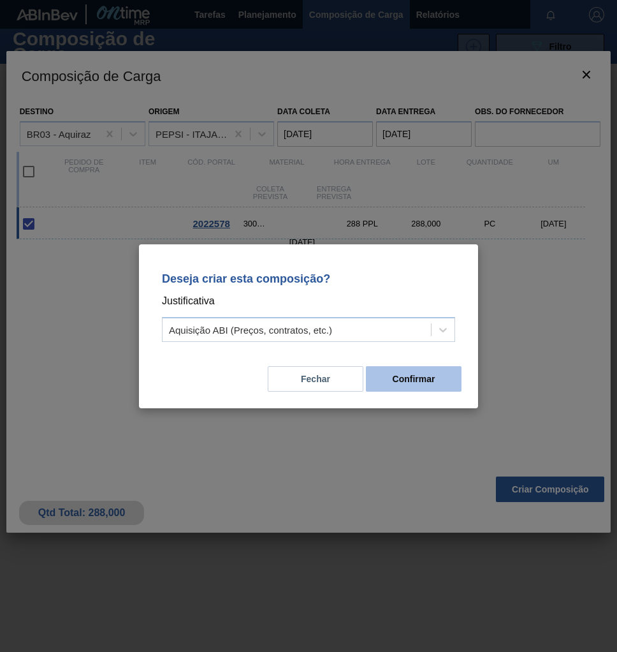
click at [409, 375] on button "Confirmar" at bounding box center [414, 379] width 96 height 26
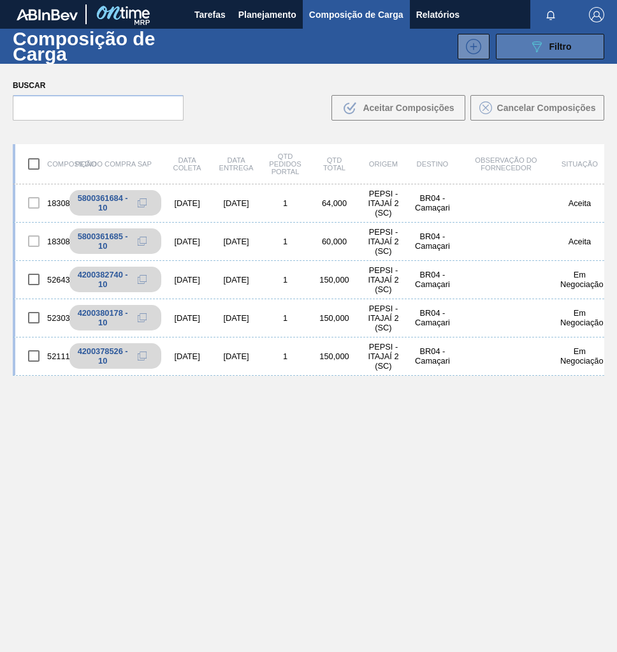
click at [542, 57] on button "089F7B8B-B2A5-4AFE-B5C0-19BA573D28AC Filtro" at bounding box center [550, 47] width 108 height 26
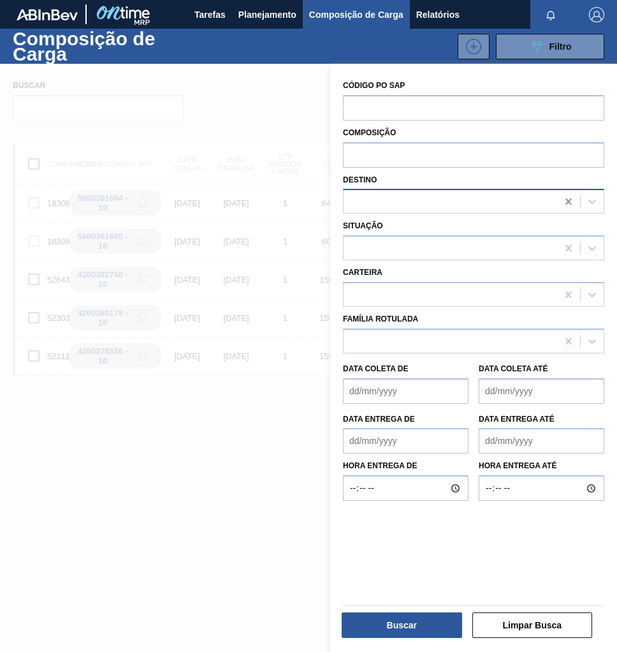
click at [570, 200] on icon at bounding box center [569, 201] width 13 height 13
type input "AQUIRAZ"
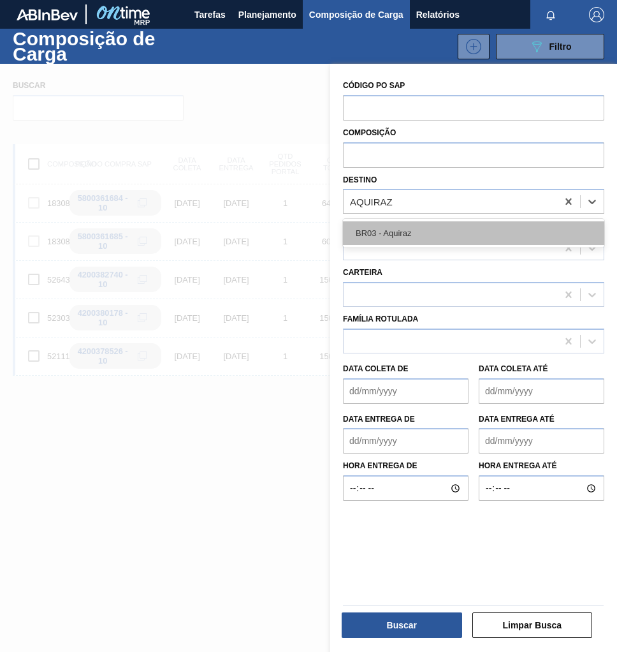
click at [514, 228] on div "BR03 - Aquiraz" at bounding box center [474, 233] width 262 height 24
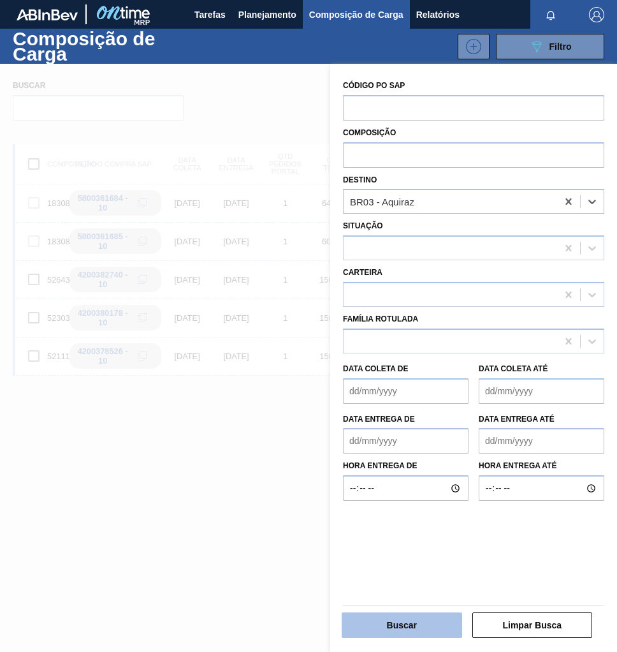
click at [410, 626] on button "Buscar" at bounding box center [402, 625] width 121 height 26
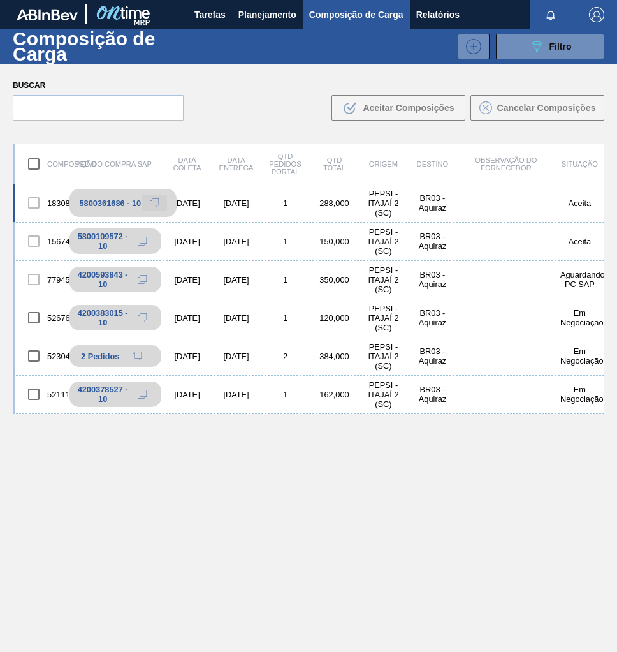
click at [151, 203] on icon at bounding box center [154, 202] width 9 height 9
click at [70, 505] on div "1830849 5800361686 - 10 [DATE] [DATE] 1 288,000 PEPSI - ITAJAÍ 2 (SC) BR03 - Aq…" at bounding box center [309, 448] width 592 height 528
click at [249, 16] on span "Planejamento" at bounding box center [268, 14] width 58 height 15
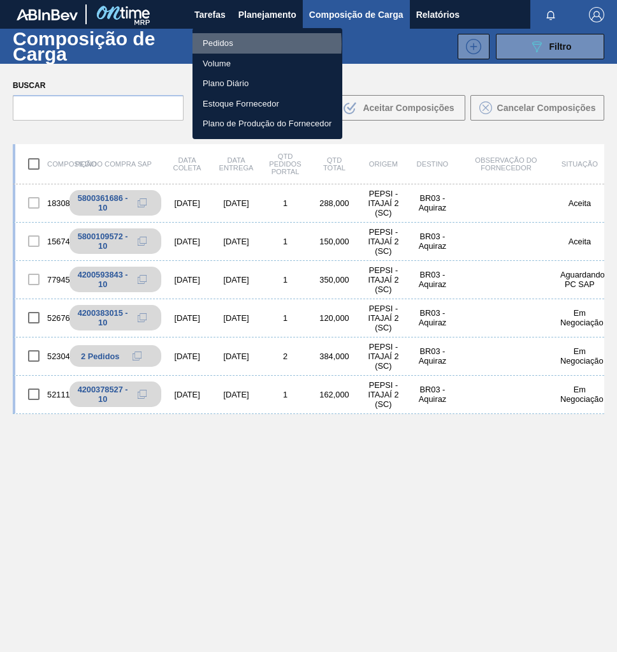
click at [218, 44] on li "Pedidos" at bounding box center [268, 43] width 150 height 20
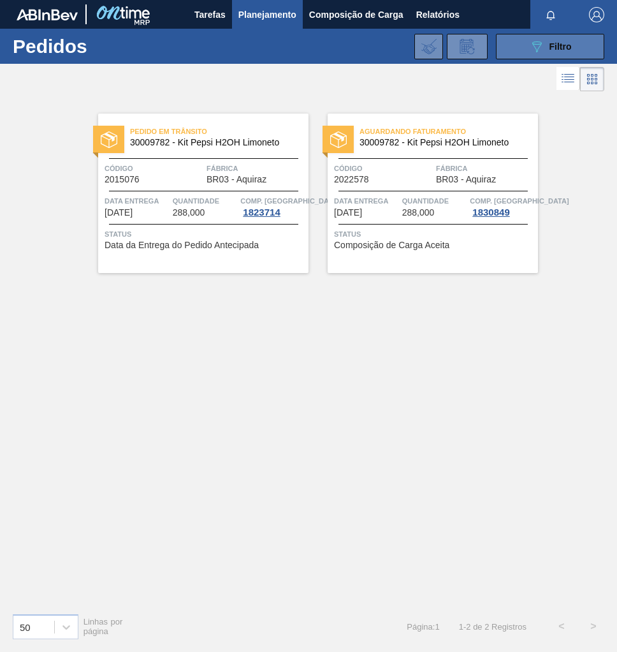
click at [548, 43] on div "089F7B8B-B2A5-4AFE-B5C0-19BA573D28AC Filtro" at bounding box center [550, 46] width 43 height 15
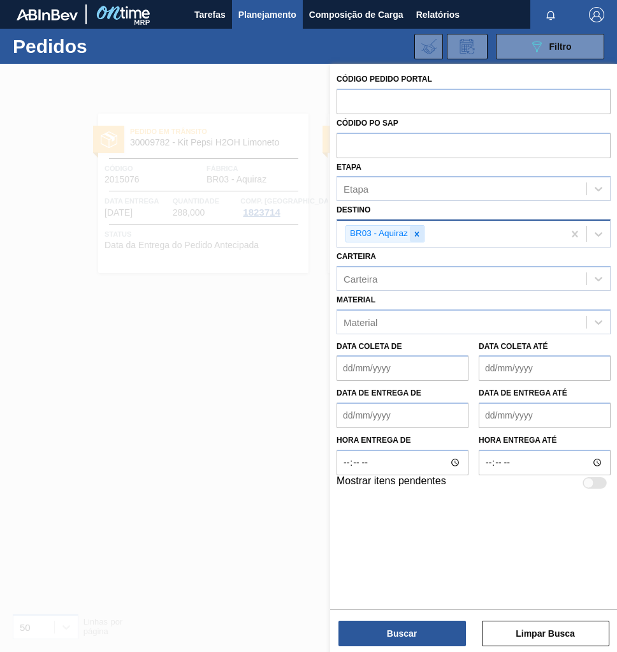
click at [419, 230] on icon at bounding box center [417, 234] width 9 height 9
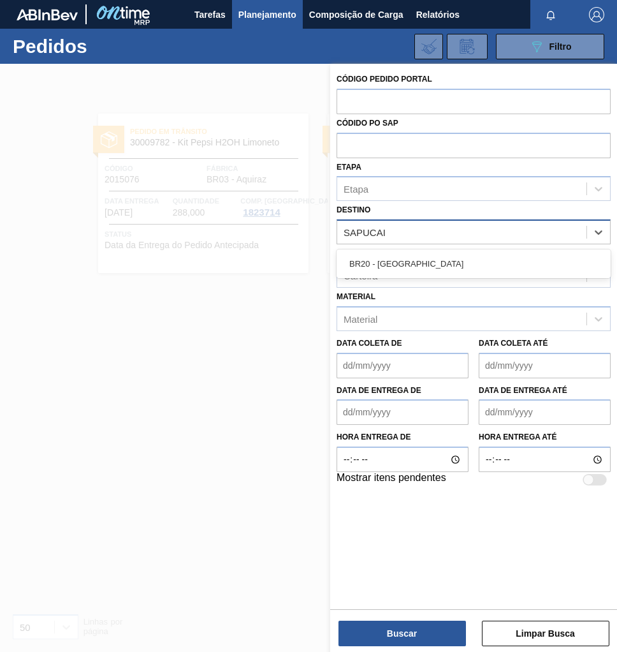
type input "SAPUCAIA"
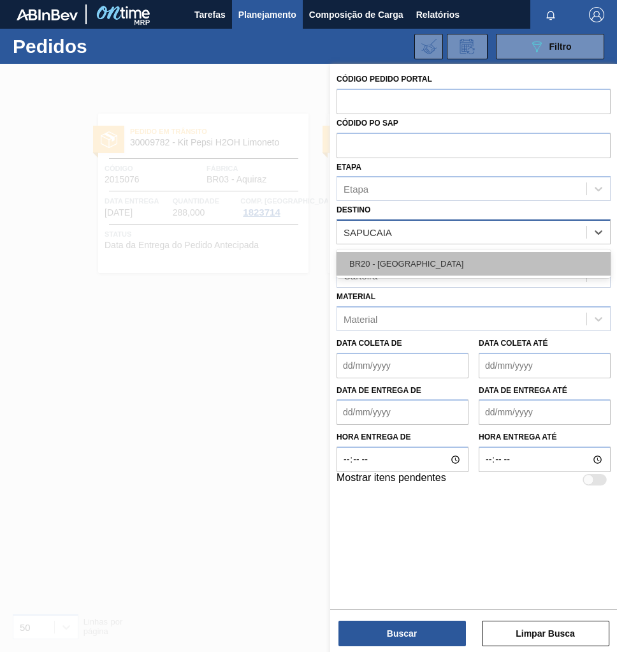
click at [424, 258] on div "BR20 - [GEOGRAPHIC_DATA]" at bounding box center [474, 264] width 274 height 24
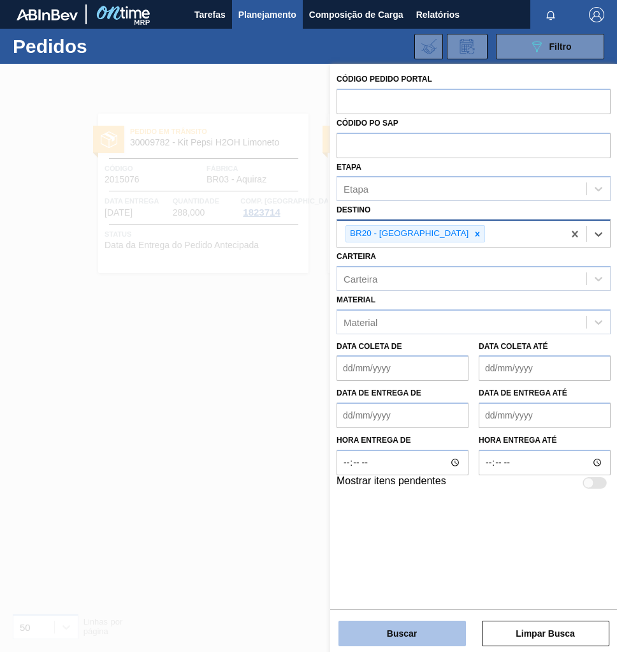
click at [427, 636] on button "Buscar" at bounding box center [403, 634] width 128 height 26
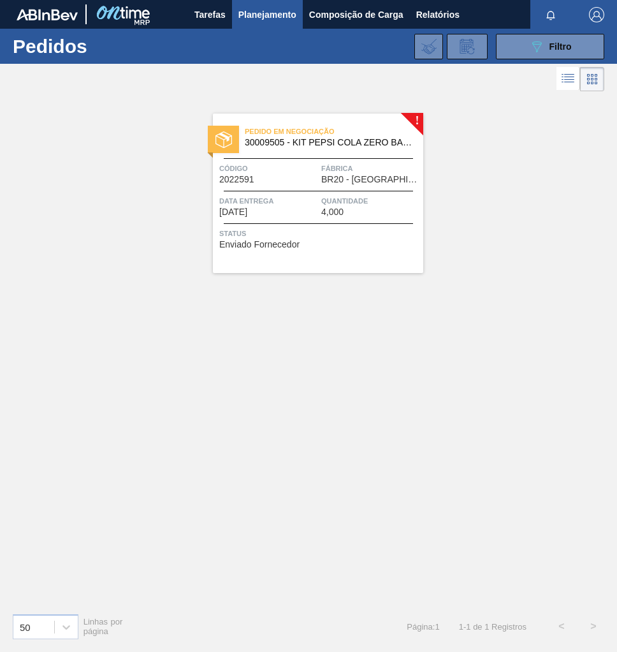
click at [374, 227] on span "Status" at bounding box center [319, 233] width 201 height 13
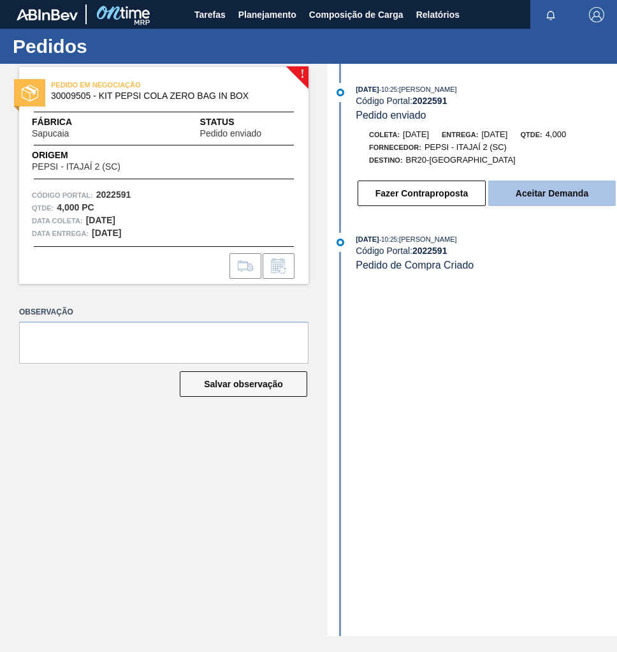
click at [544, 202] on button "Aceitar Demanda" at bounding box center [553, 194] width 128 height 26
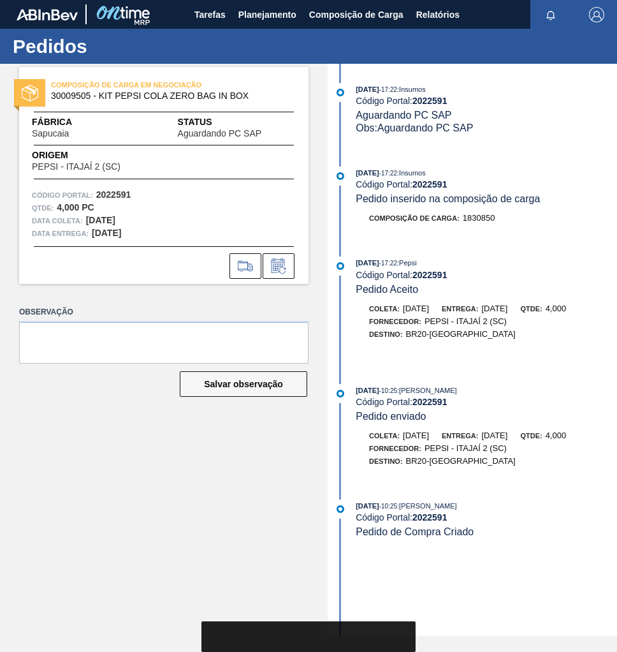
click at [220, 533] on div "COMPOSIÇÃO DE CARGA EM NEGOCIAÇÃO 30009505 - KIT PEPSI COLA ZERO BAG IN BOX Fáb…" at bounding box center [154, 350] width 309 height 572
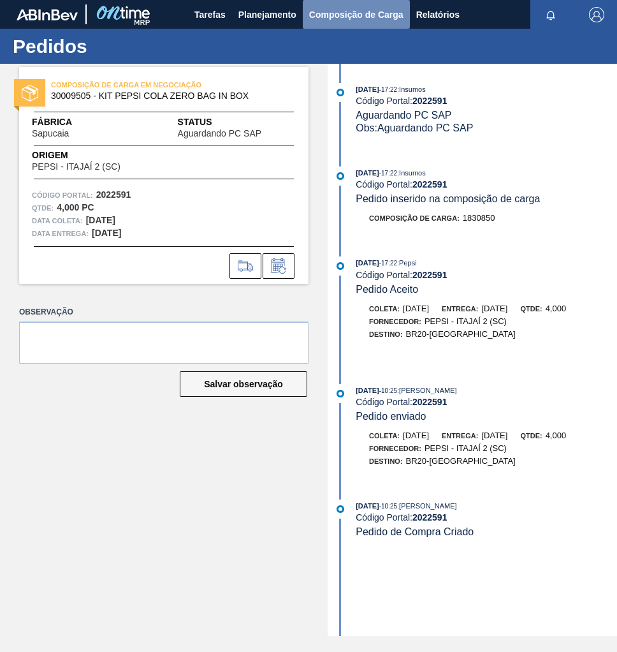
click at [388, 11] on span "Composição de Carga" at bounding box center [356, 14] width 94 height 15
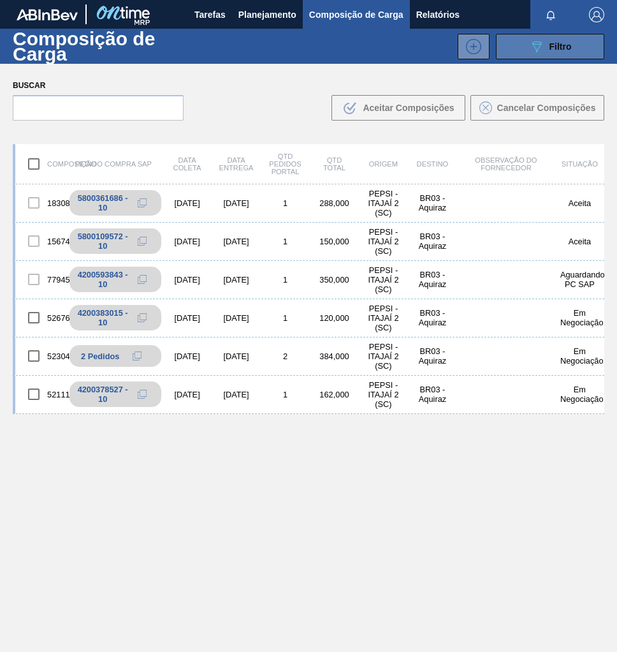
click at [571, 50] on button "089F7B8B-B2A5-4AFE-B5C0-19BA573D28AC Filtro" at bounding box center [550, 47] width 108 height 26
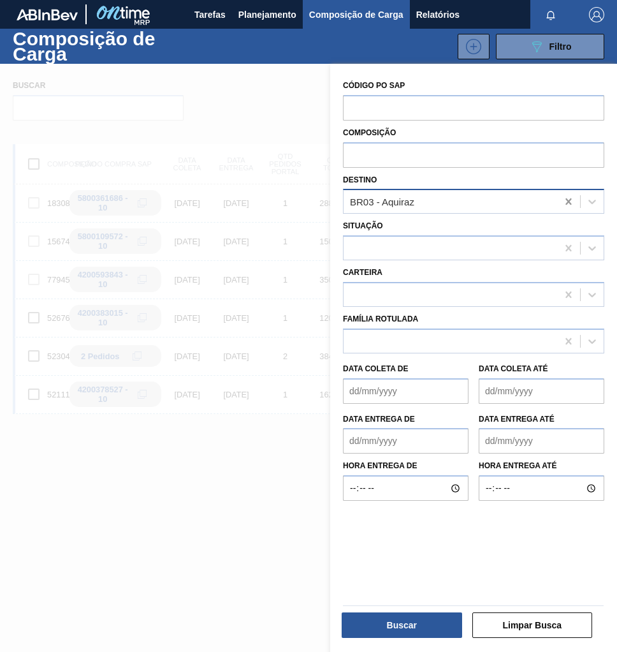
click at [572, 202] on icon at bounding box center [569, 201] width 13 height 13
type input "SAPUCAIA"
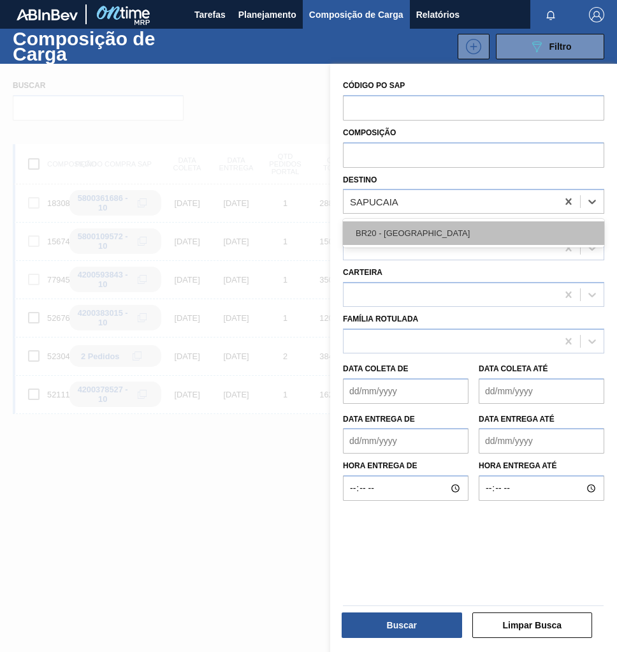
click at [480, 228] on div "BR20 - [GEOGRAPHIC_DATA]" at bounding box center [474, 233] width 262 height 24
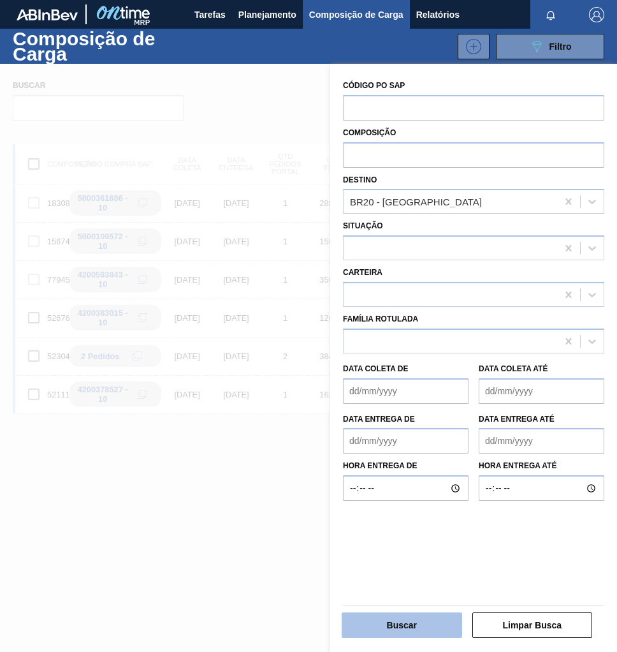
click at [419, 632] on button "Buscar" at bounding box center [402, 625] width 121 height 26
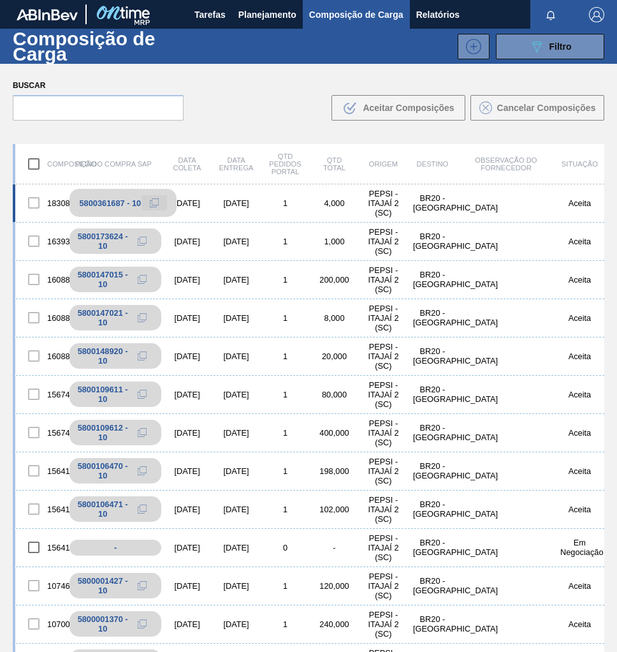
click at [156, 202] on icon at bounding box center [154, 202] width 9 height 9
